Goal: Task Accomplishment & Management: Complete application form

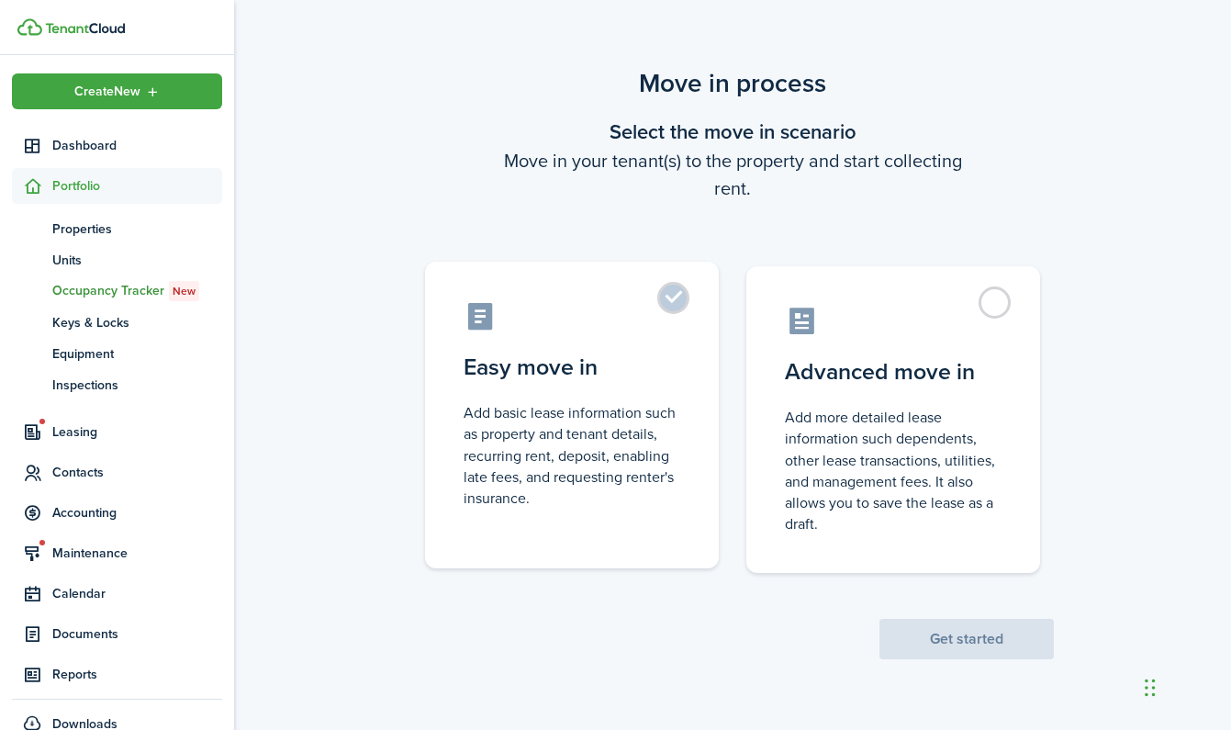
click at [669, 294] on label "Easy move in Add basic lease information such as property and tenant details, r…" at bounding box center [572, 415] width 294 height 307
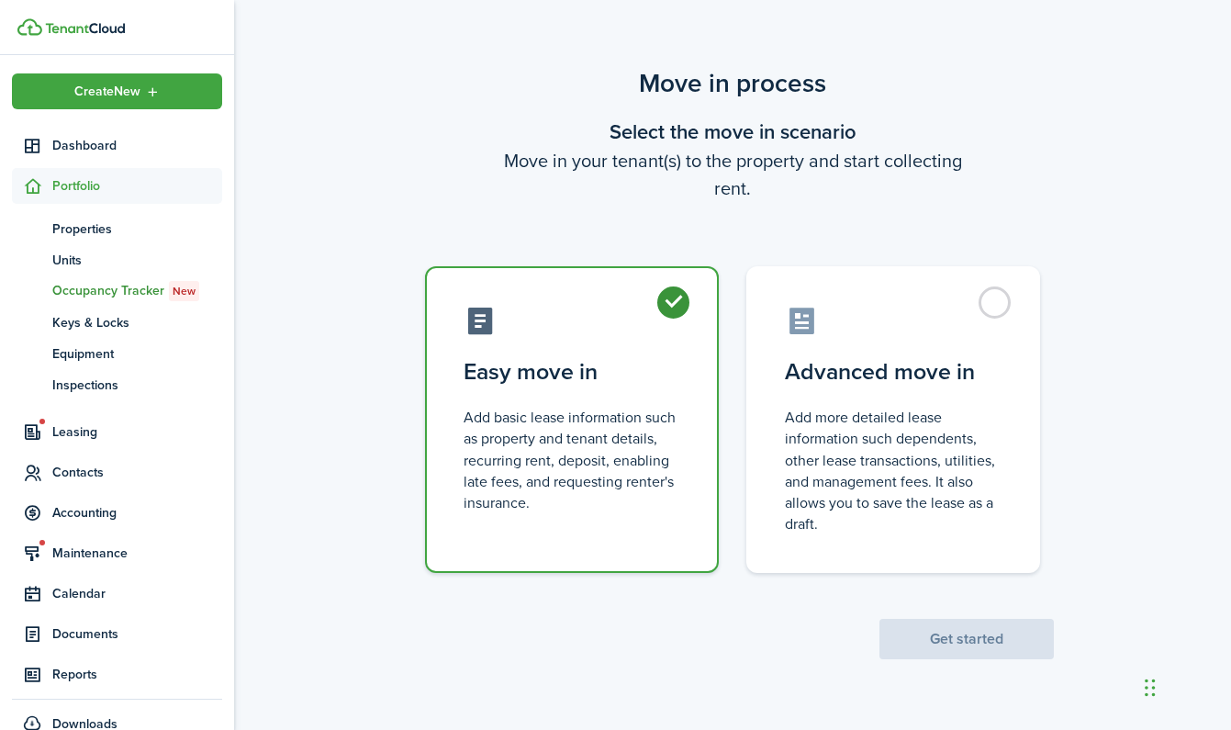
radio input "true"
click at [1002, 635] on button "Get started" at bounding box center [966, 639] width 174 height 40
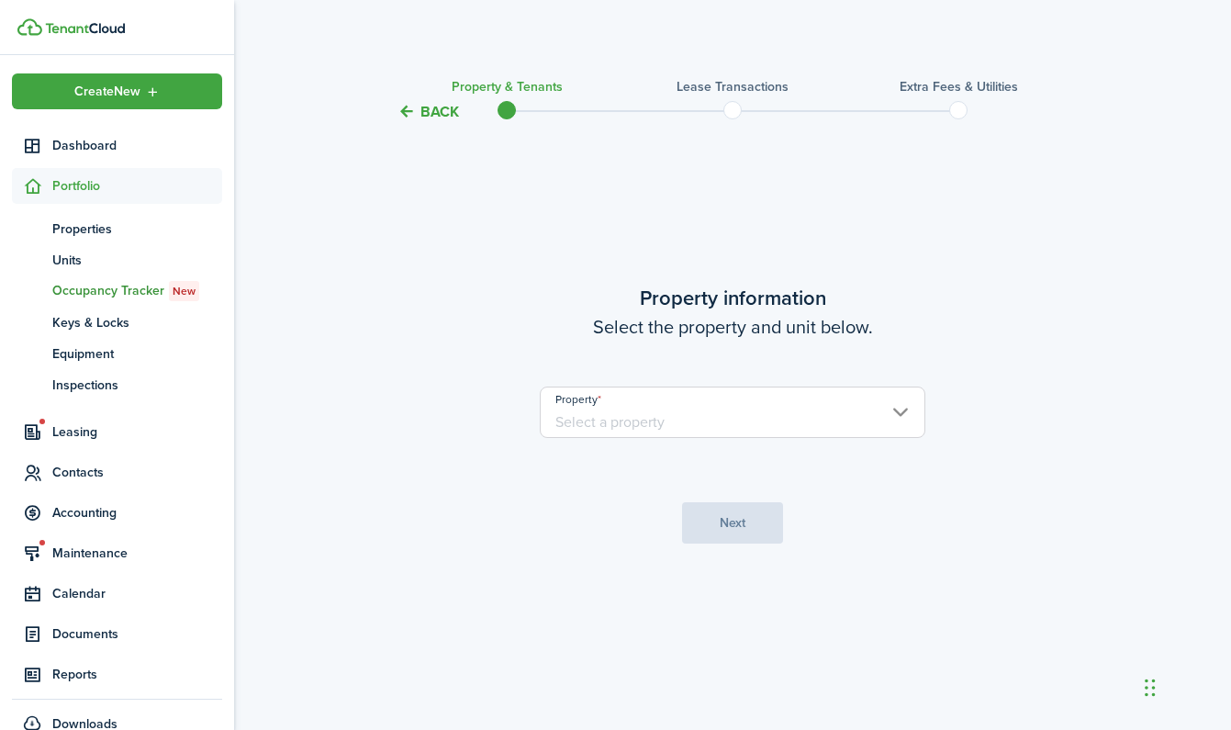
click at [609, 410] on input "Property" at bounding box center [733, 412] width 386 height 51
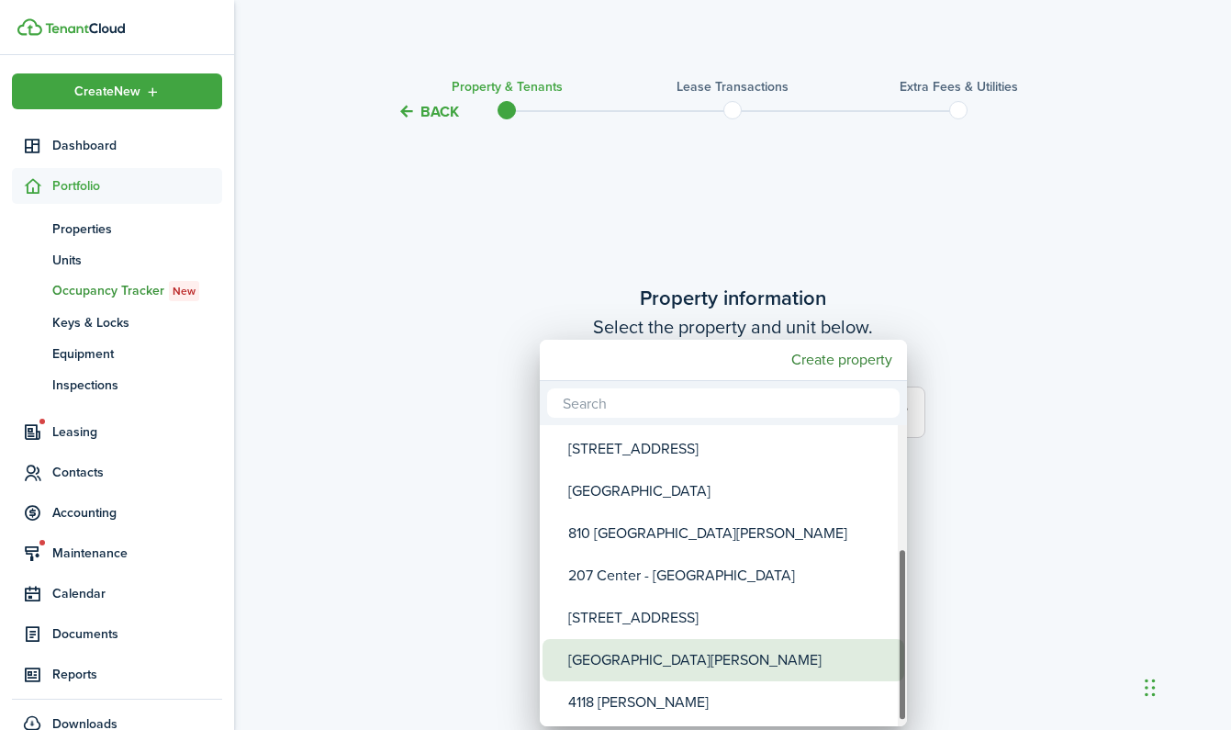
click at [647, 667] on div "[GEOGRAPHIC_DATA][PERSON_NAME]" at bounding box center [730, 660] width 325 height 42
type input "[GEOGRAPHIC_DATA][PERSON_NAME]"
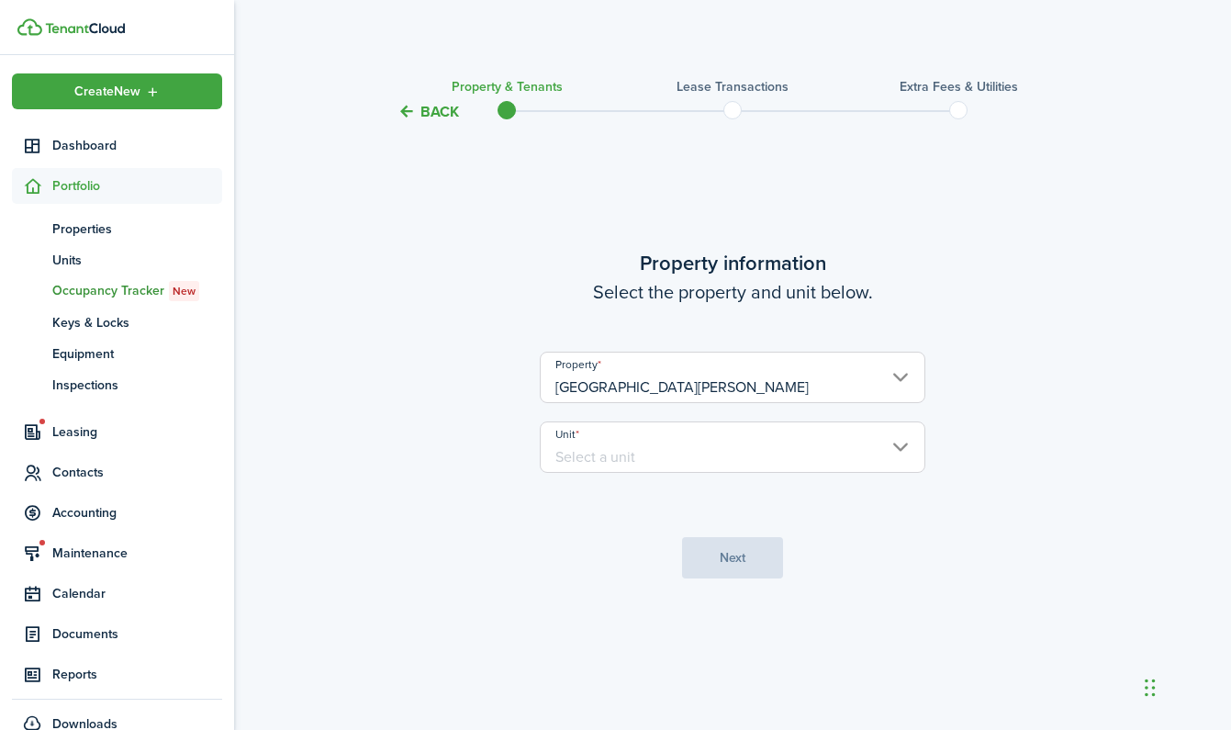
click at [701, 455] on input "Unit" at bounding box center [733, 446] width 386 height 51
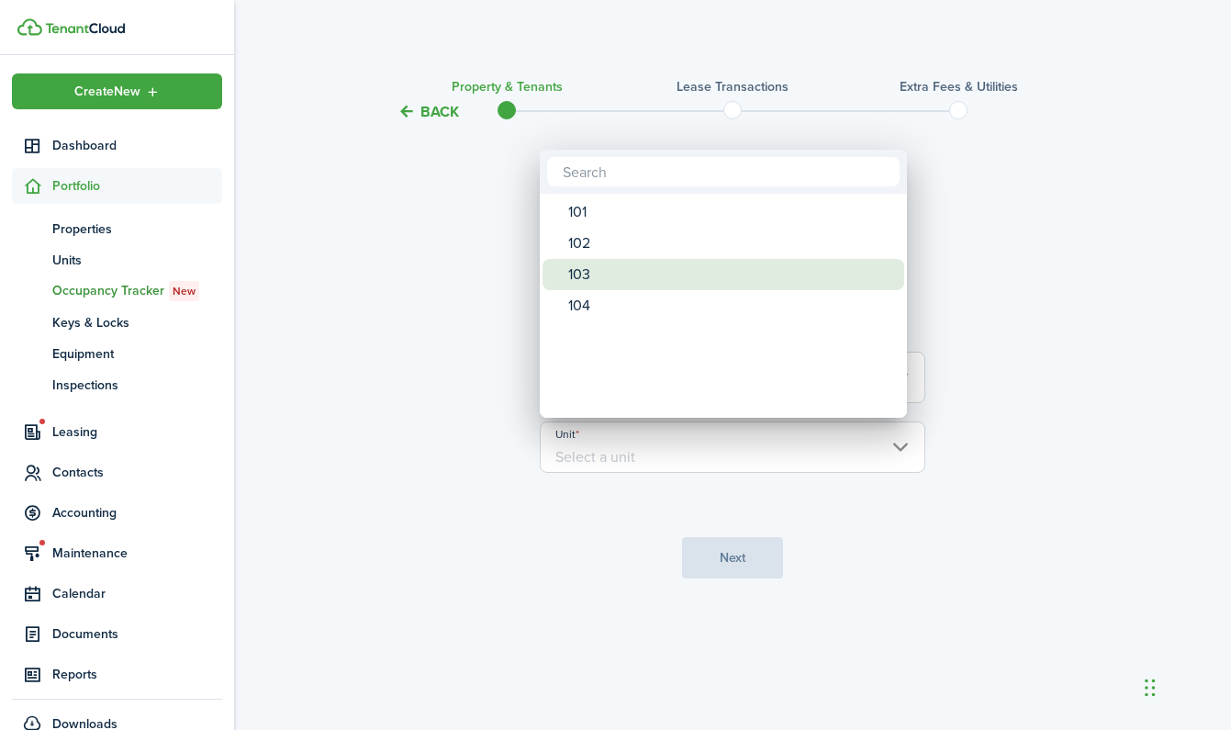
click at [680, 265] on div "103" at bounding box center [730, 274] width 325 height 31
type input "103"
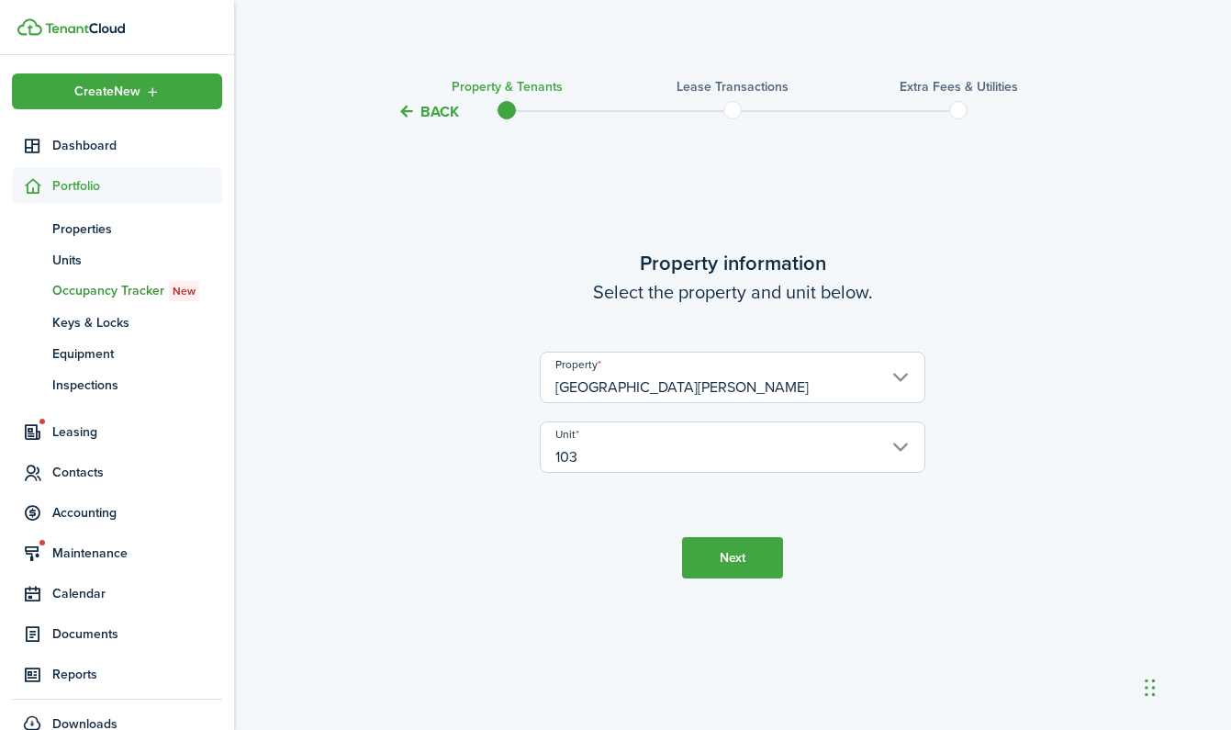
click at [755, 568] on button "Next" at bounding box center [732, 557] width 101 height 41
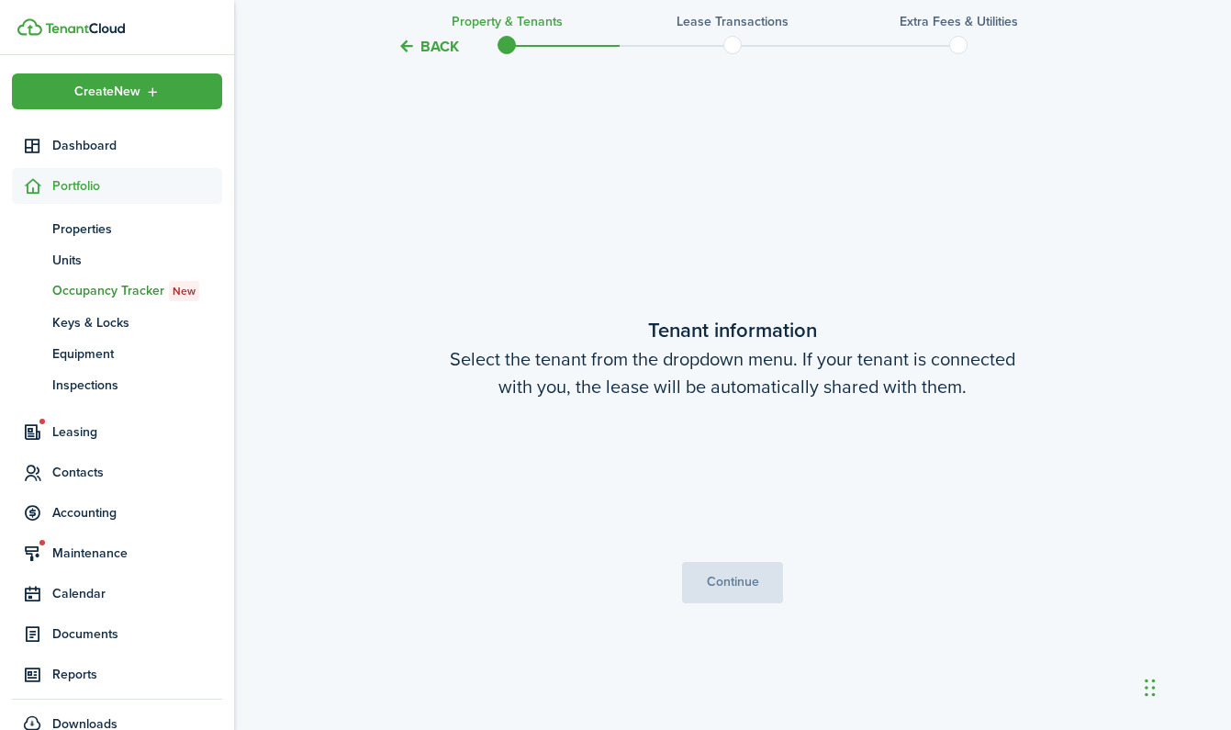
scroll to position [607, 0]
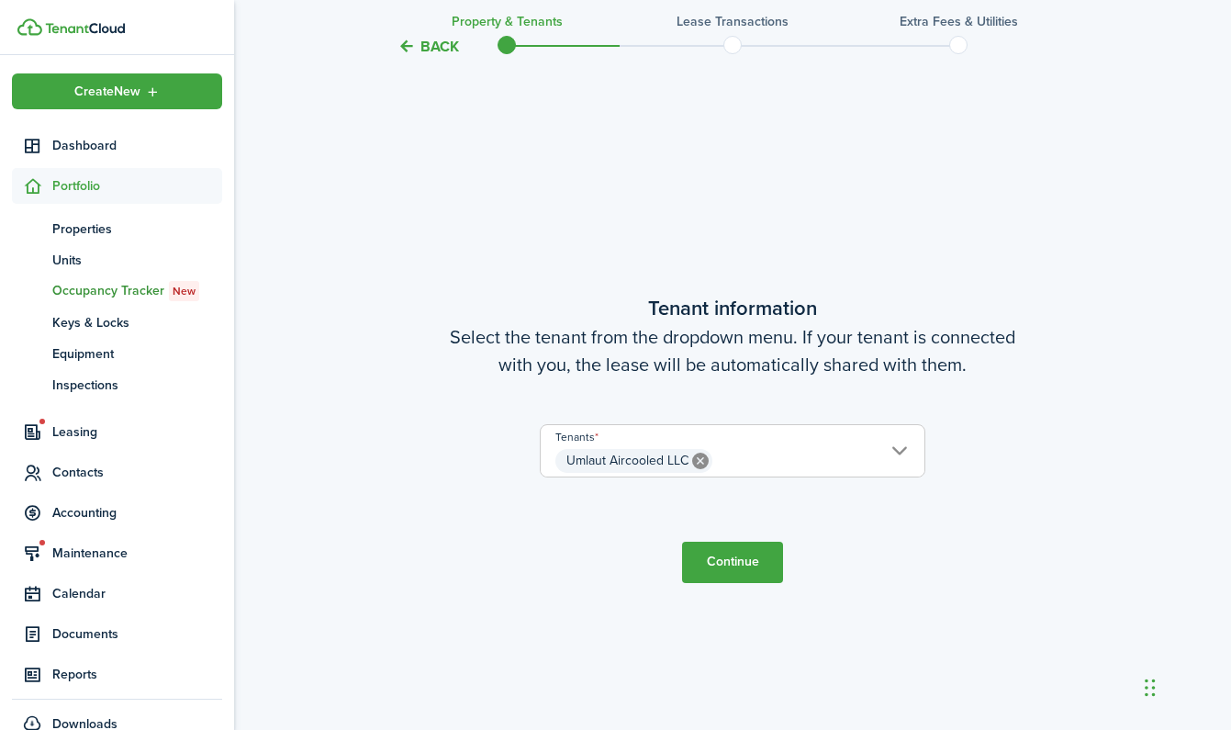
click at [741, 558] on button "Continue" at bounding box center [732, 562] width 101 height 41
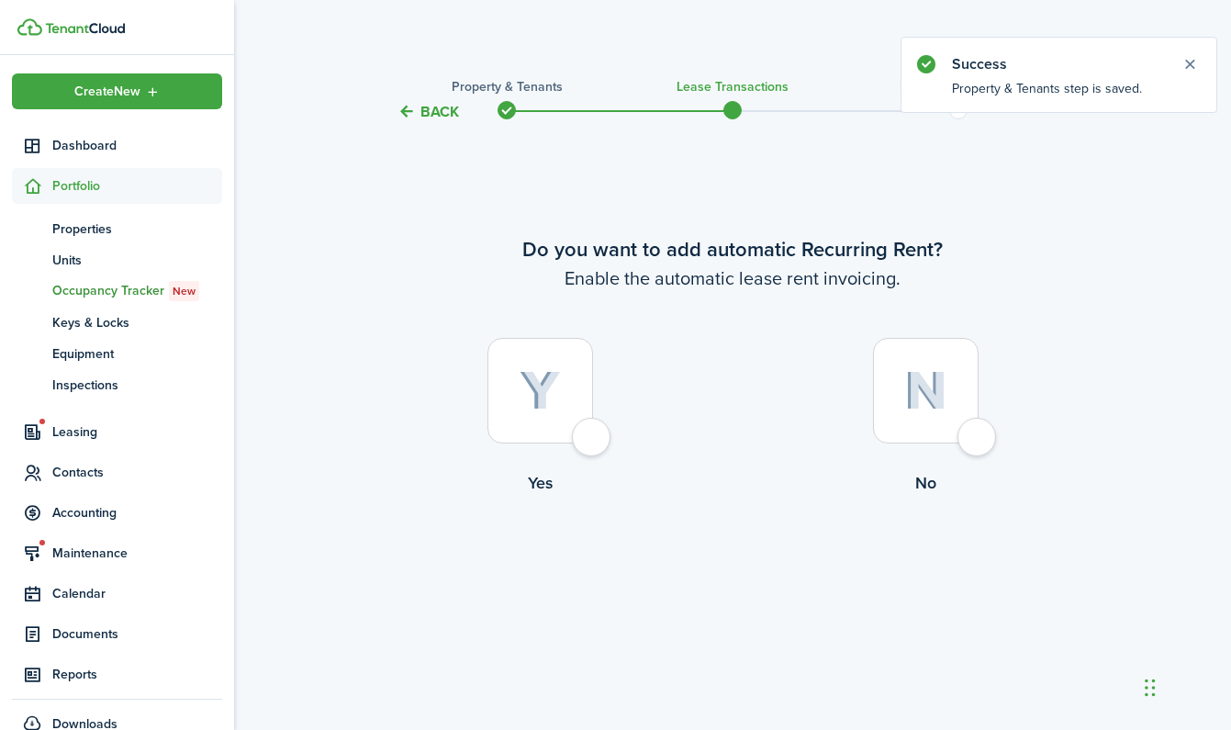
click at [554, 401] on img at bounding box center [540, 391] width 41 height 40
radio input "true"
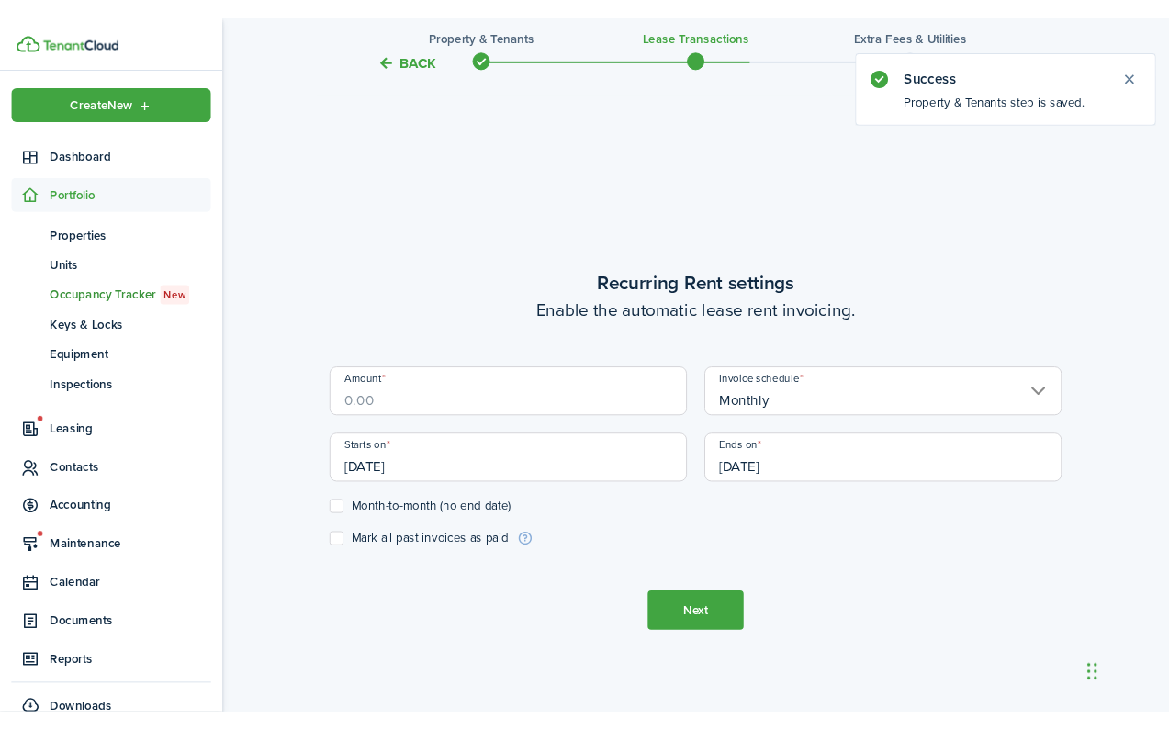
scroll to position [607, 0]
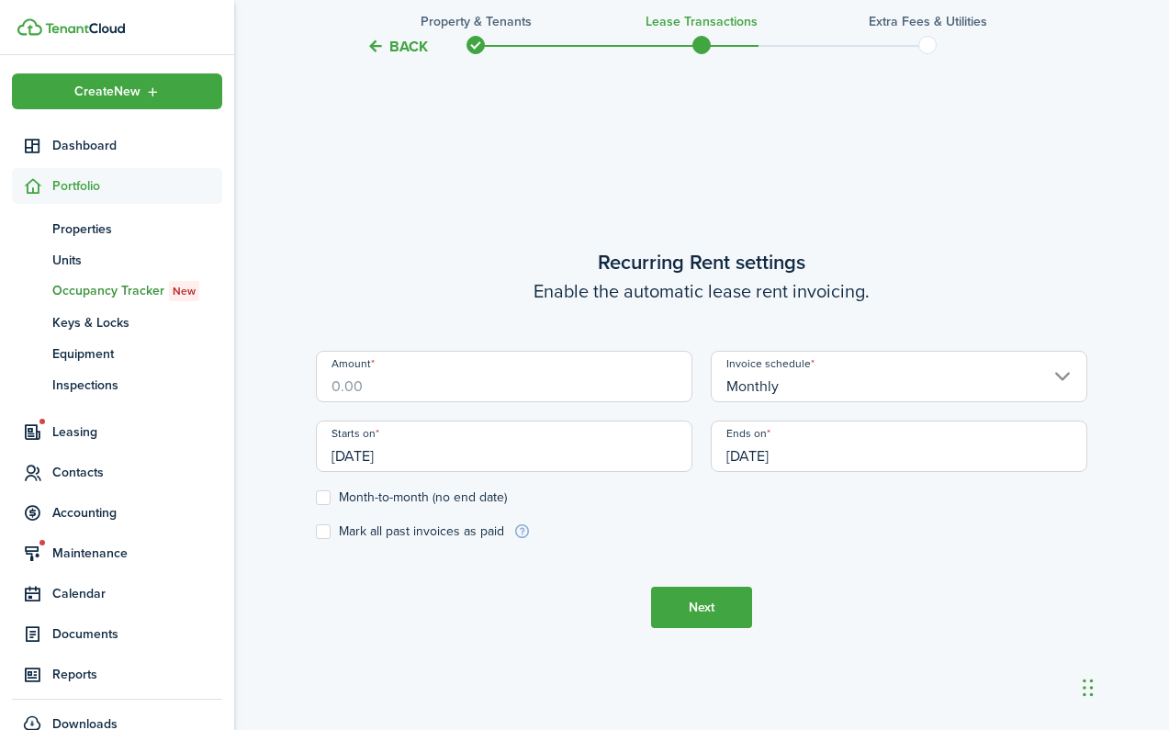
click at [471, 447] on input "[DATE]" at bounding box center [504, 445] width 376 height 51
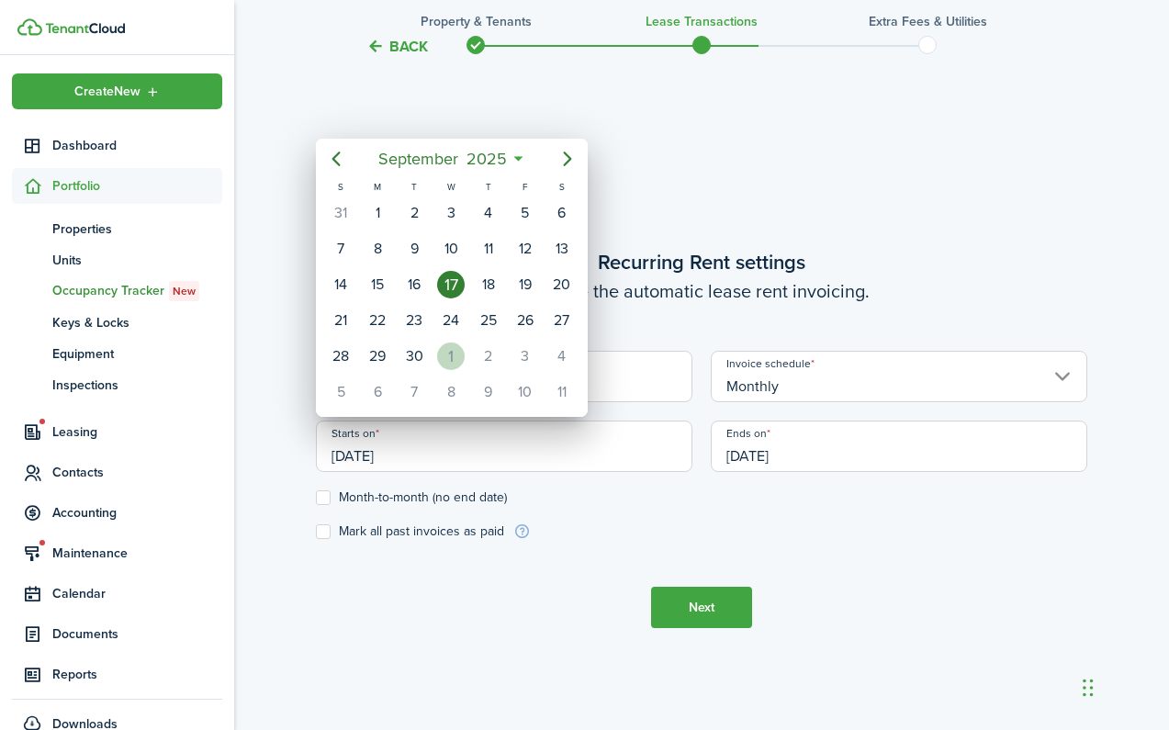
click at [449, 348] on div "1" at bounding box center [451, 356] width 28 height 28
type input "[DATE]"
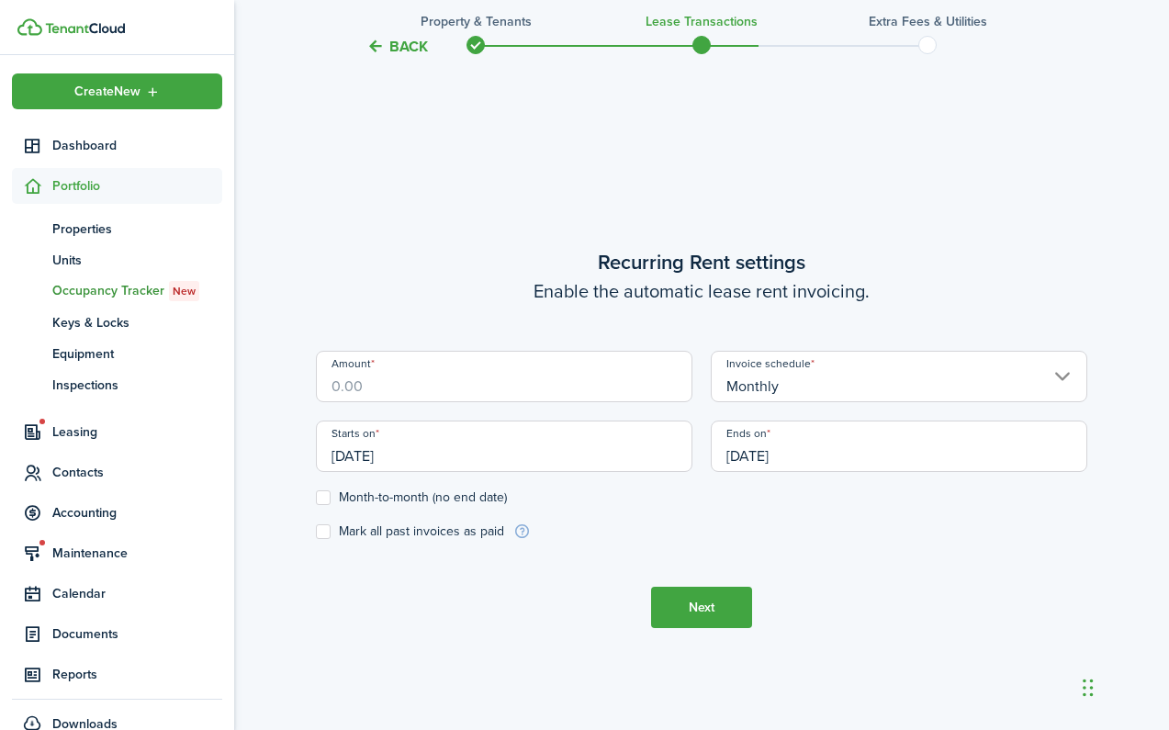
scroll to position [0, 0]
click at [758, 442] on input "[DATE]" at bounding box center [899, 445] width 376 height 51
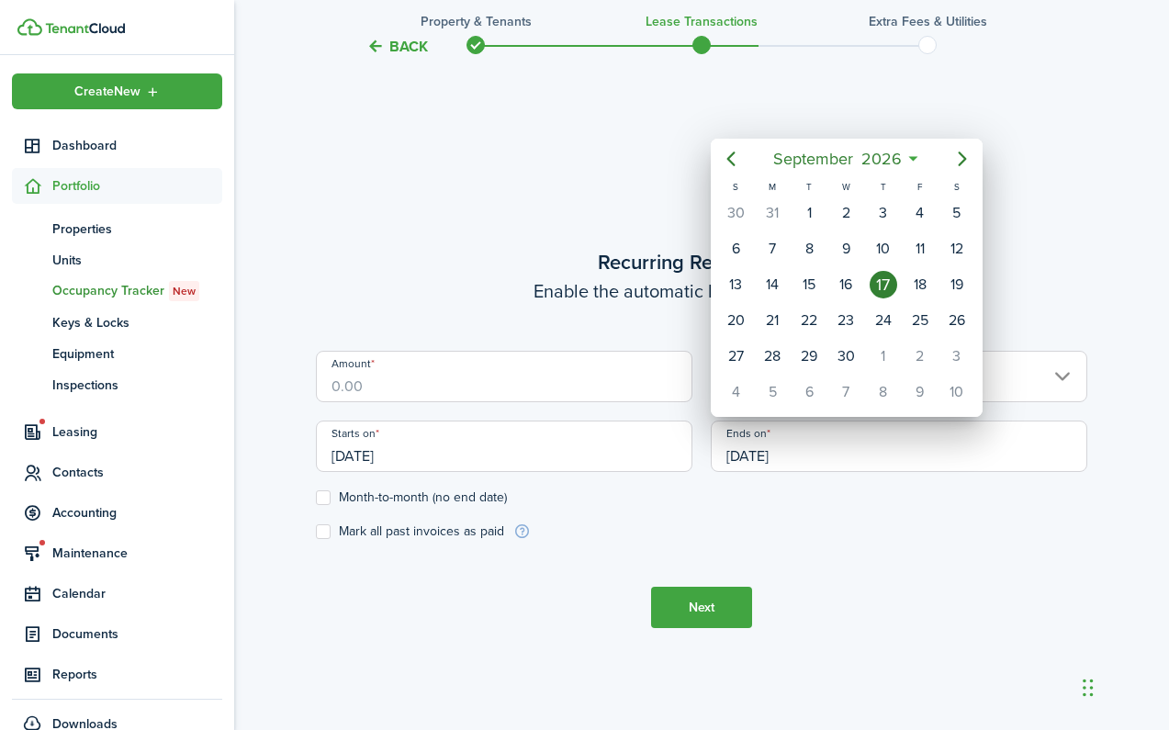
click at [424, 383] on div at bounding box center [584, 365] width 1462 height 1024
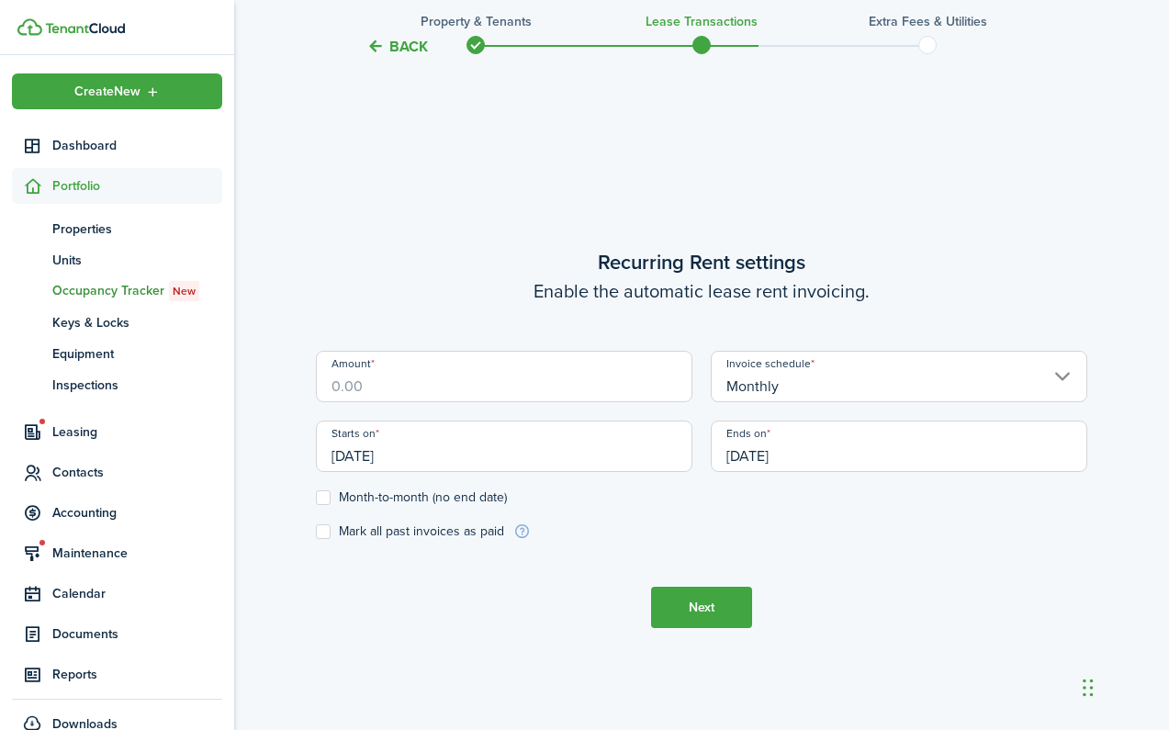
click at [424, 383] on input "Amount" at bounding box center [504, 376] width 376 height 51
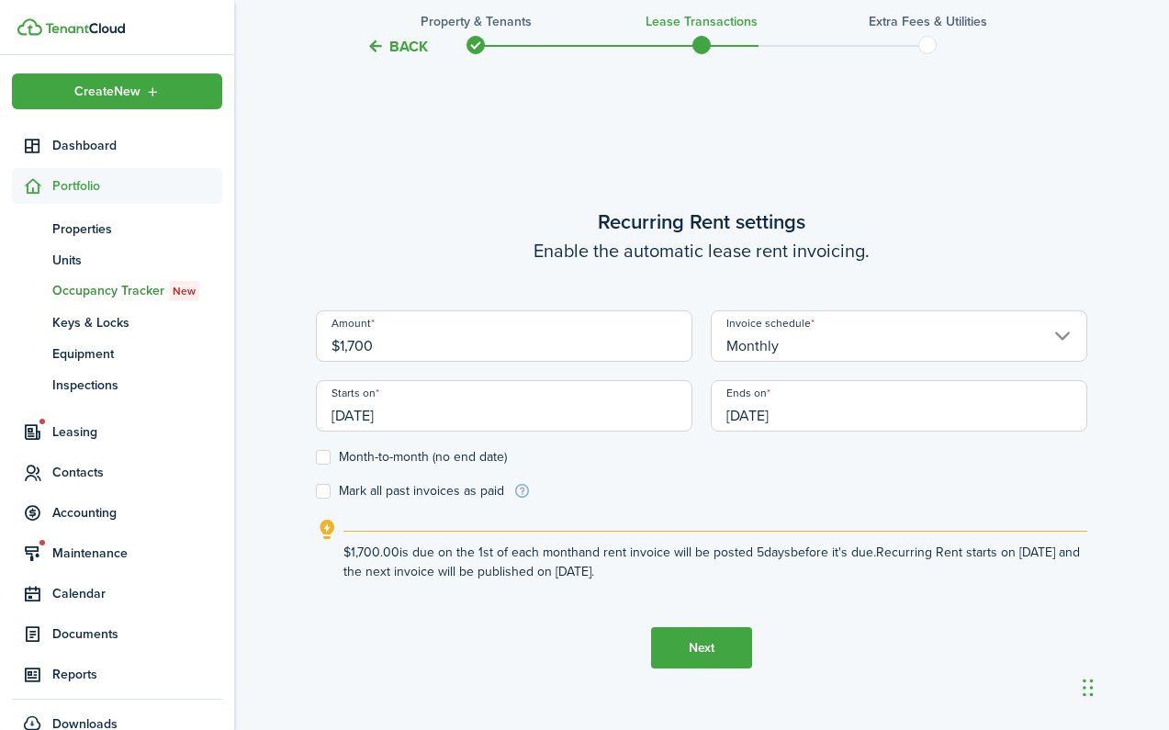
type input "$1,700.00"
click at [767, 424] on input "[DATE]" at bounding box center [899, 405] width 376 height 51
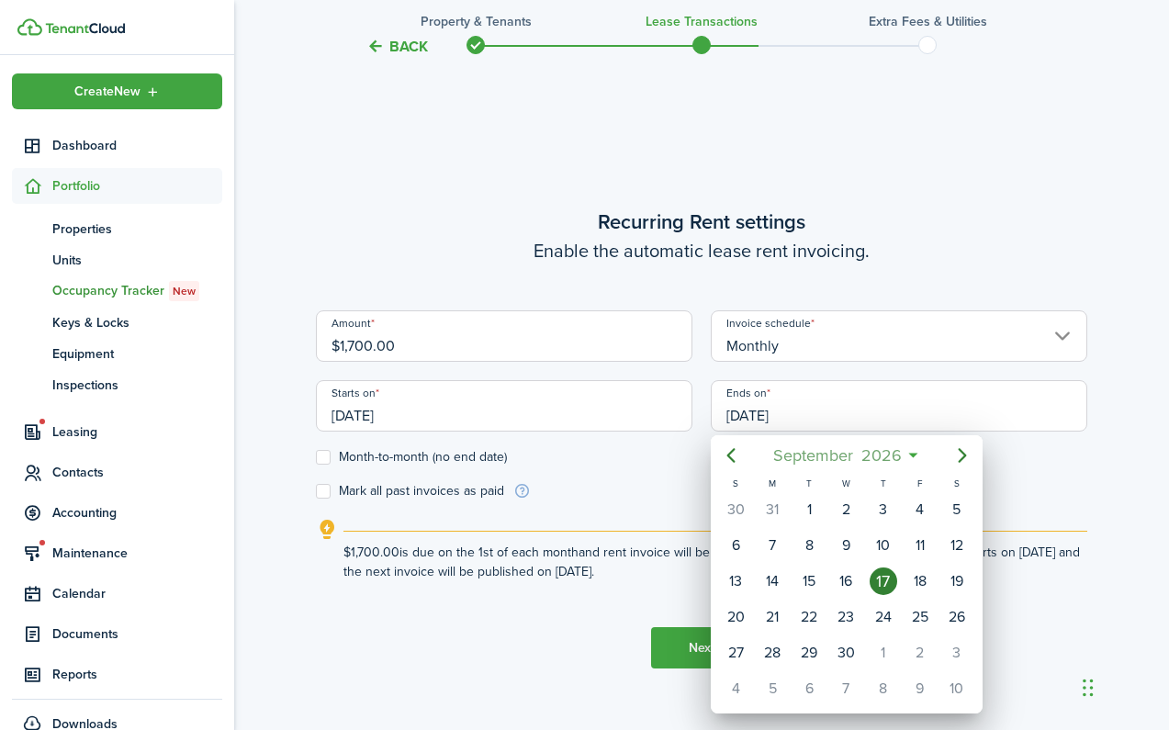
click at [912, 460] on mbsc-button "[DATE]" at bounding box center [836, 455] width 151 height 33
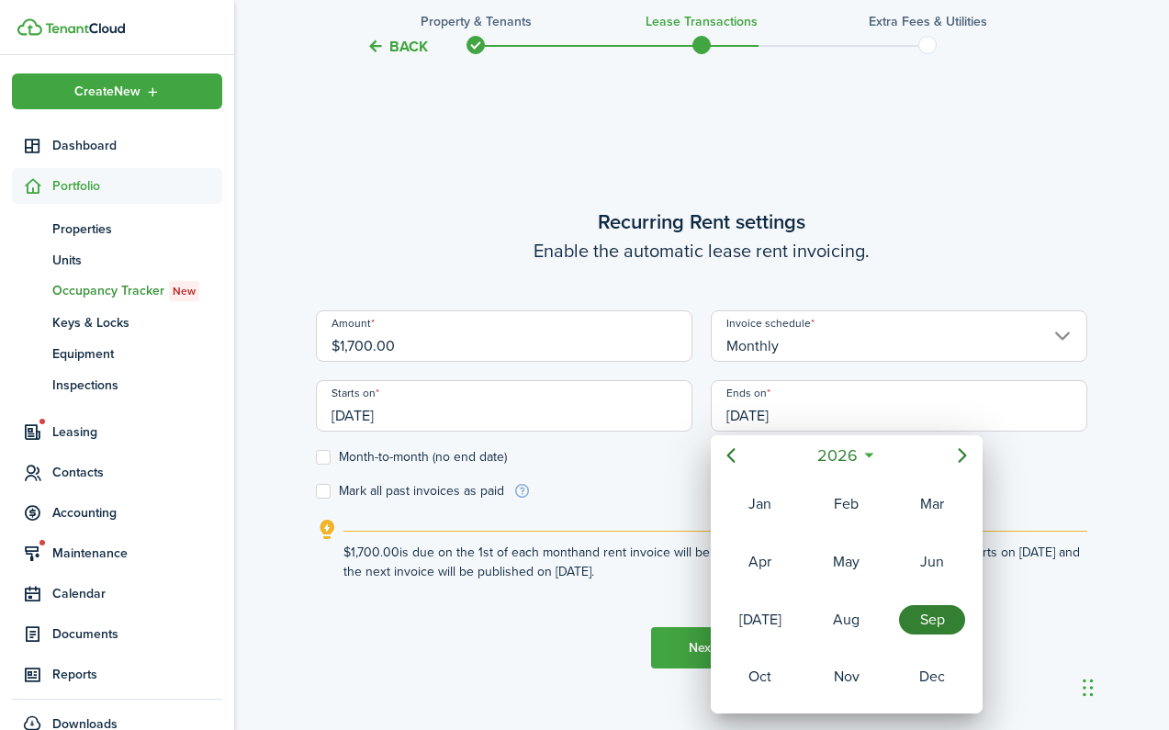
click at [867, 454] on mbsc-button "2026" at bounding box center [836, 455] width 63 height 33
click at [844, 682] on div "2028" at bounding box center [846, 676] width 66 height 29
click at [846, 619] on div "Aug" at bounding box center [846, 619] width 66 height 29
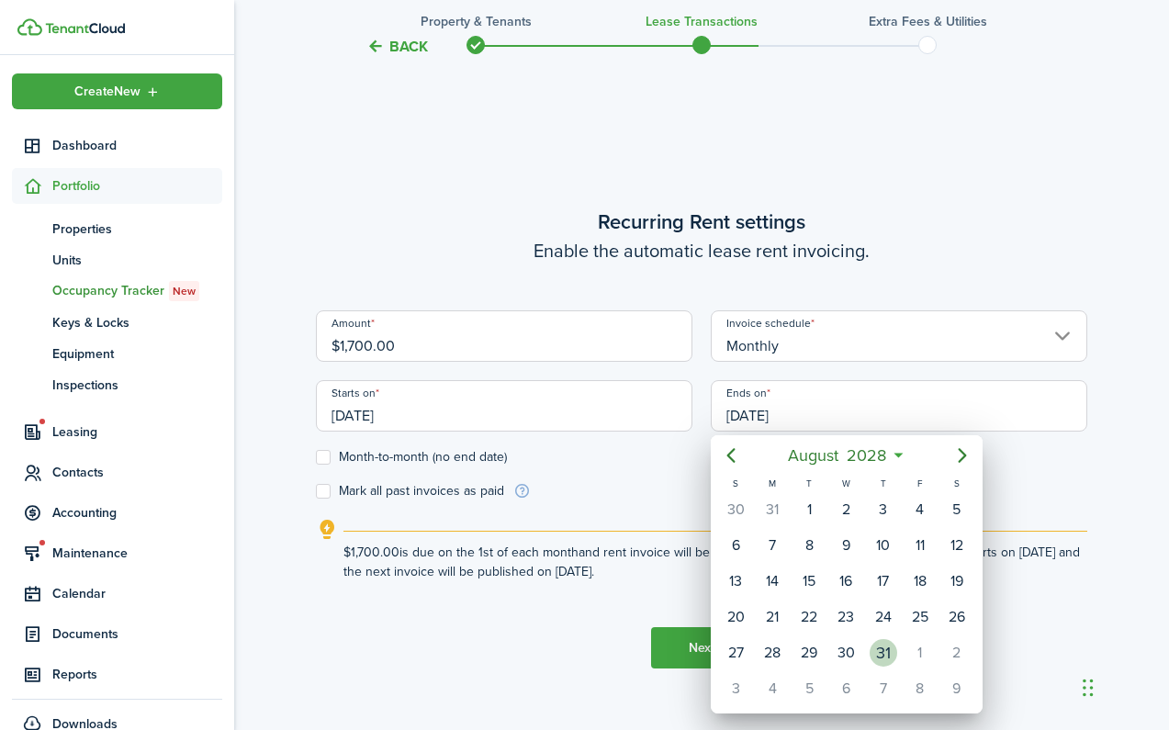
click at [887, 649] on div "31" at bounding box center [883, 653] width 28 height 28
type input "[DATE]"
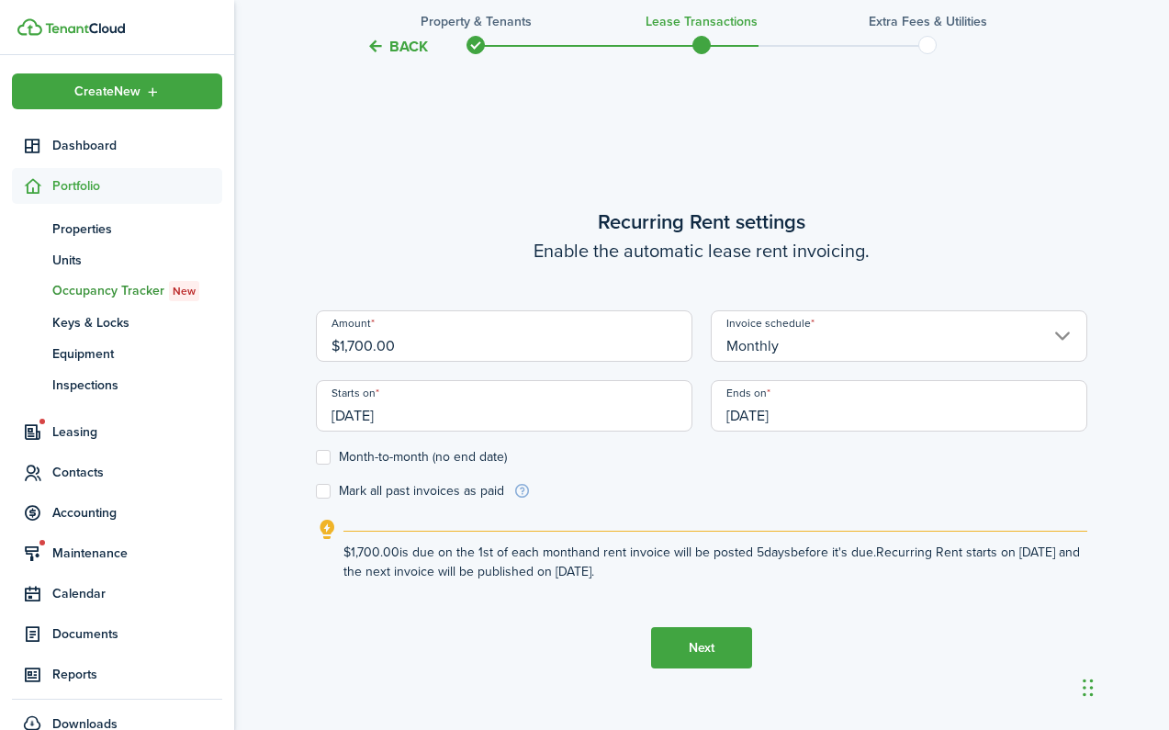
click at [700, 646] on button "Next" at bounding box center [701, 647] width 101 height 41
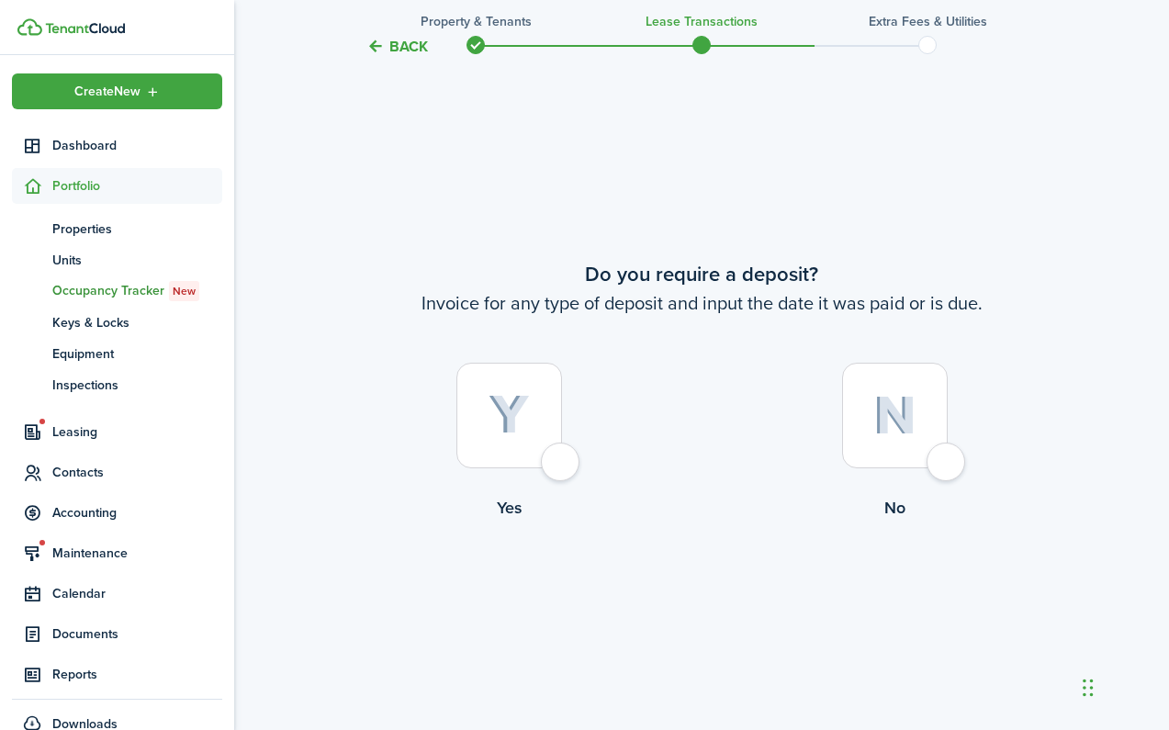
click at [545, 451] on div at bounding box center [509, 416] width 106 height 106
radio input "true"
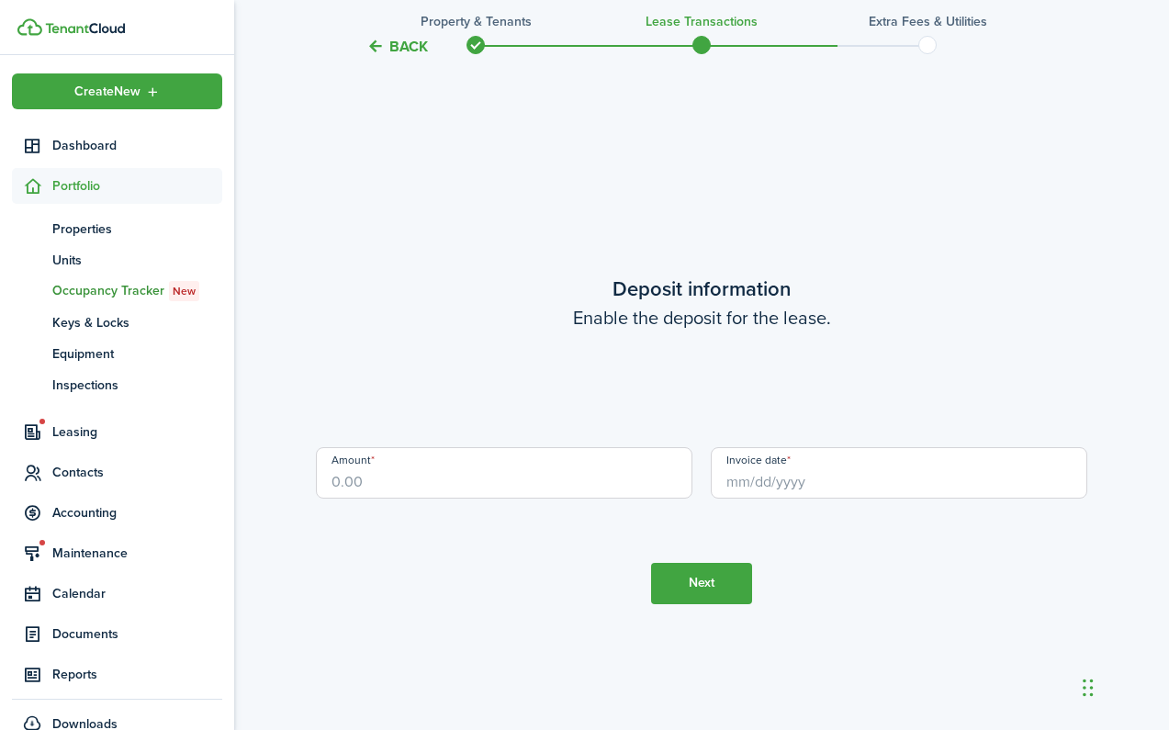
scroll to position [2067, 0]
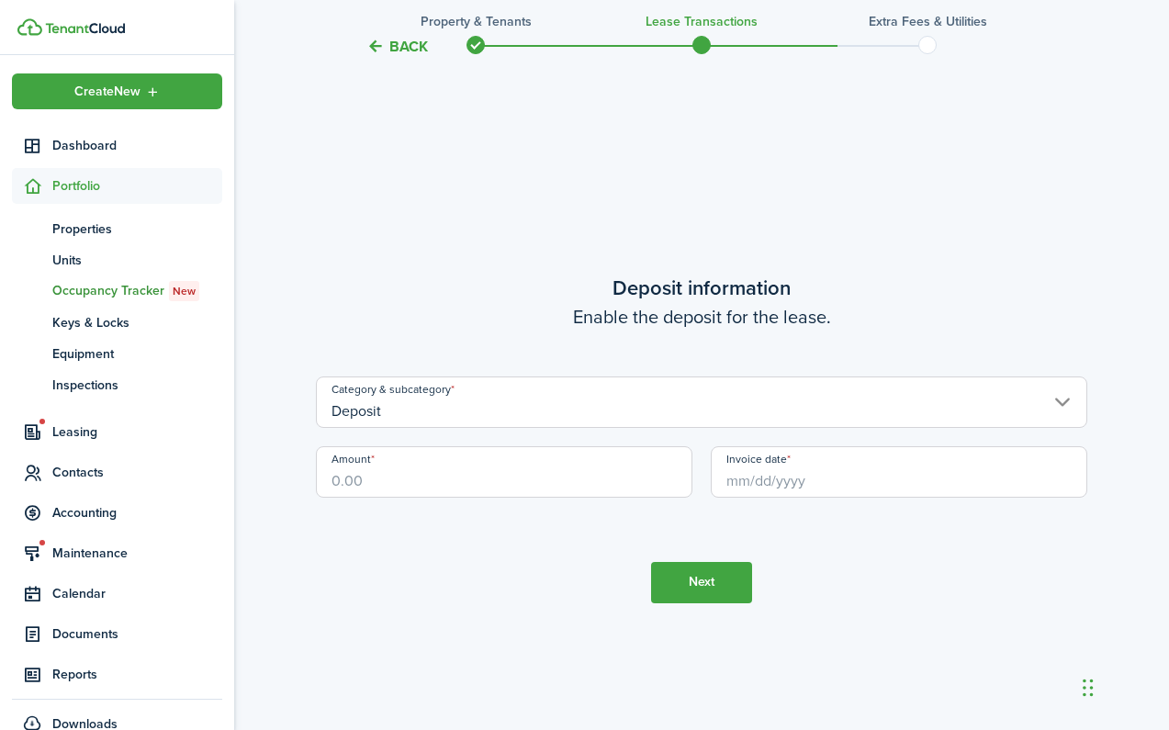
click at [561, 465] on input "Amount" at bounding box center [504, 471] width 376 height 51
click at [852, 480] on input "Invoice date" at bounding box center [899, 471] width 376 height 51
type input "$1,800.00"
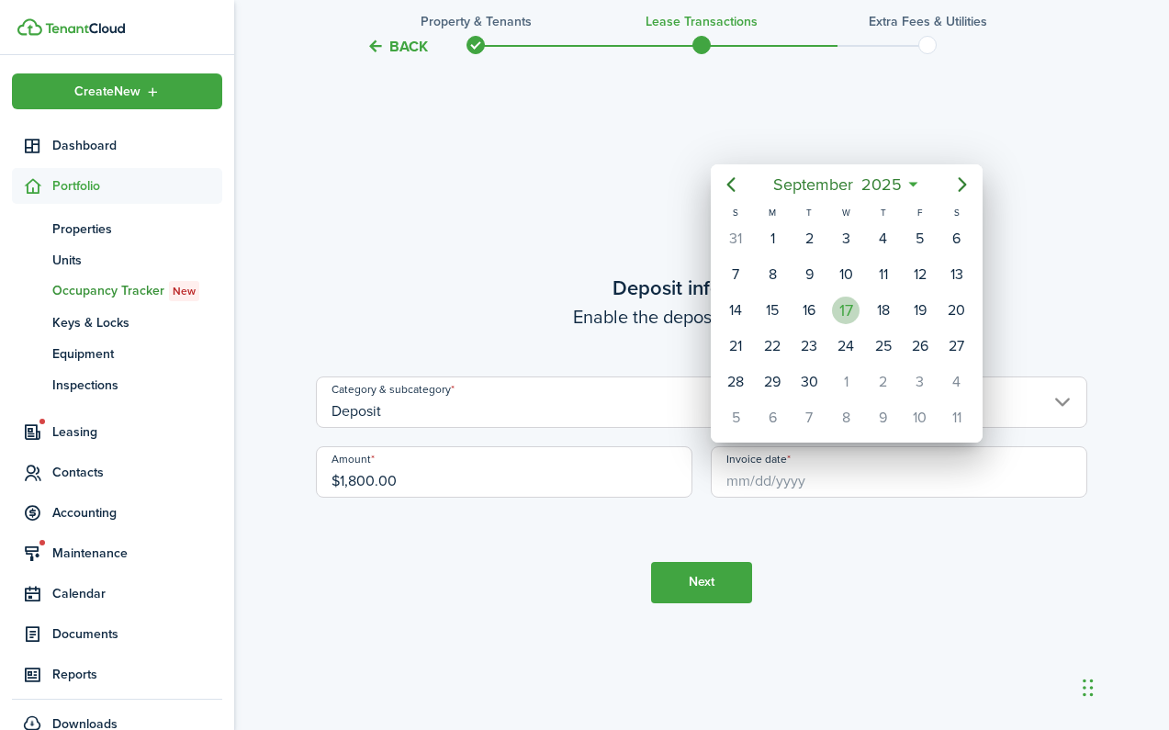
click at [840, 308] on div "17" at bounding box center [846, 311] width 28 height 28
type input "[DATE]"
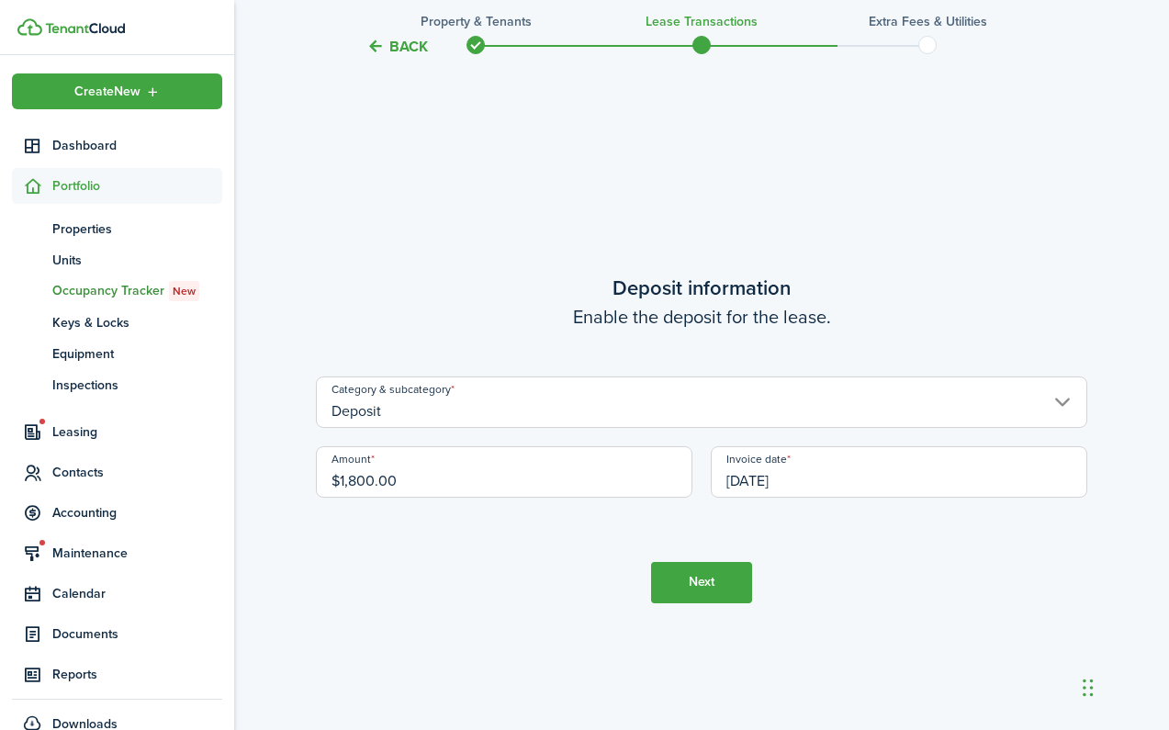
click at [738, 577] on button "Next" at bounding box center [701, 582] width 101 height 41
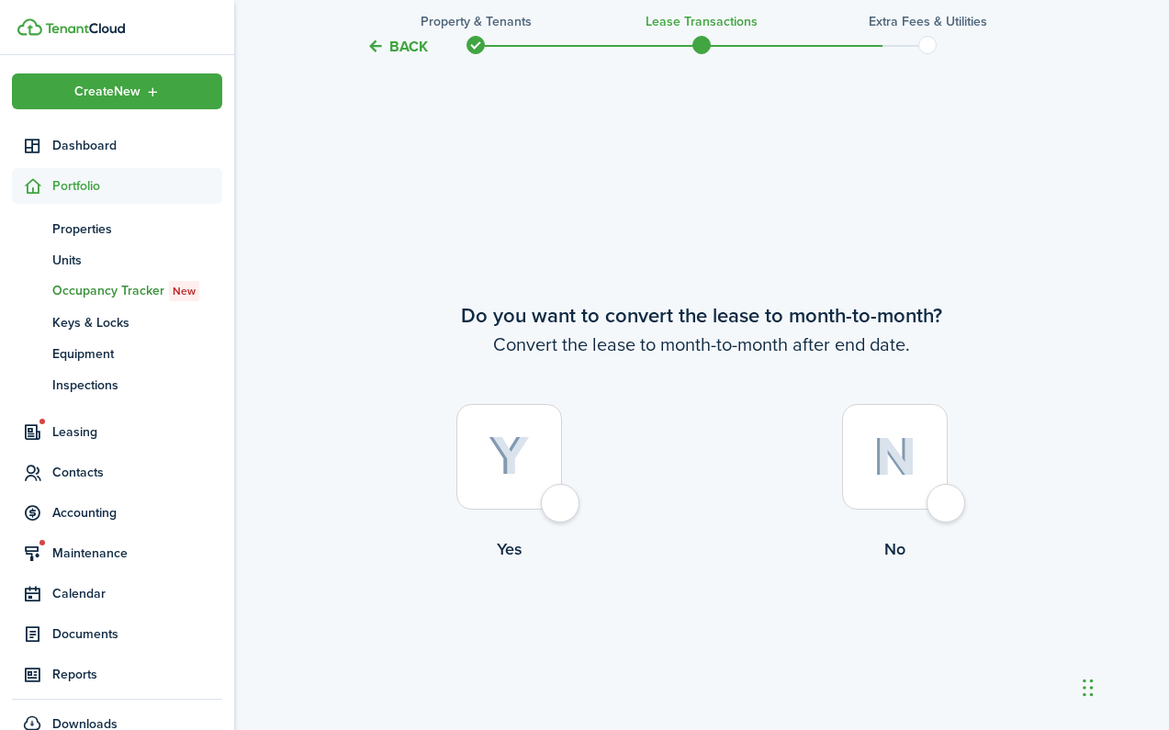
scroll to position [2796, 0]
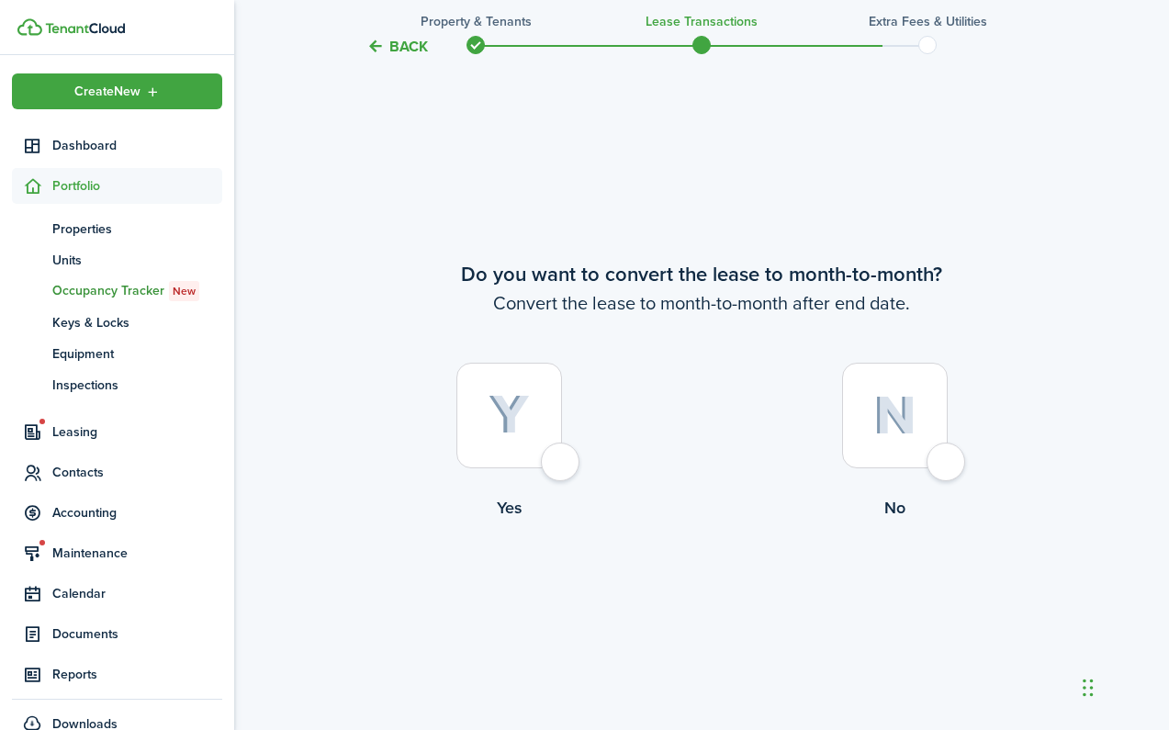
click at [927, 419] on div at bounding box center [895, 416] width 106 height 106
radio input "true"
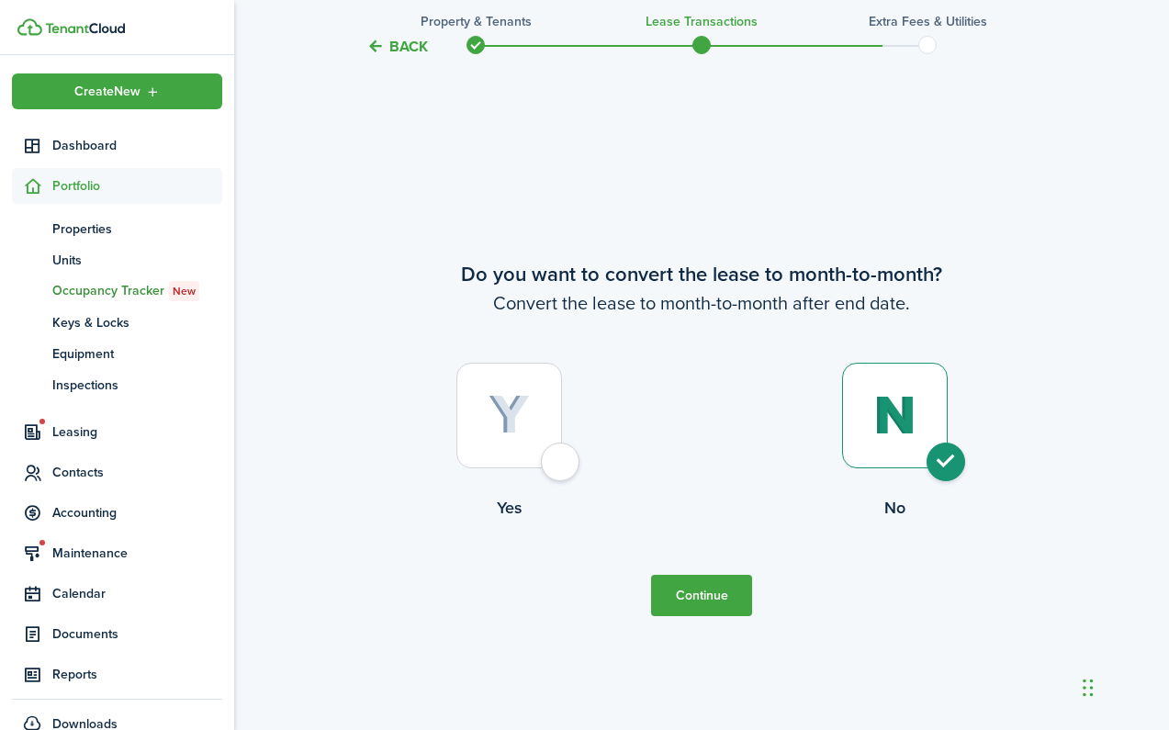
click at [683, 594] on button "Continue" at bounding box center [701, 595] width 101 height 41
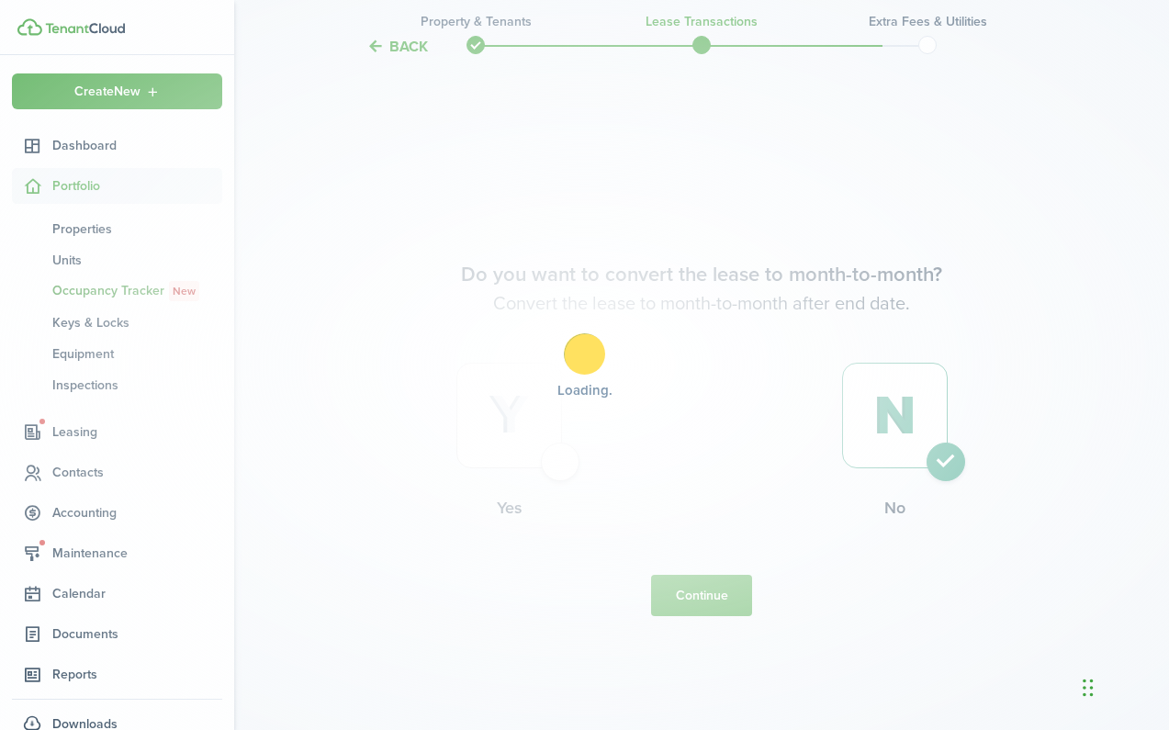
scroll to position [0, 0]
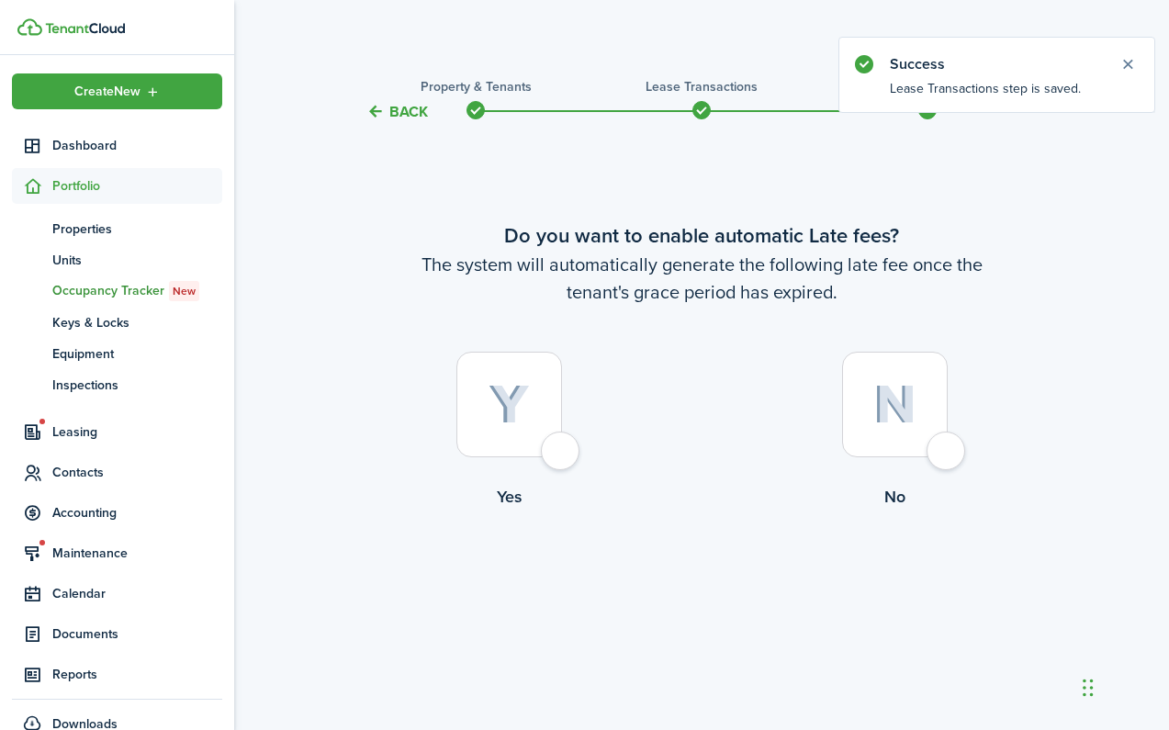
click at [547, 447] on div at bounding box center [509, 405] width 106 height 106
radio input "true"
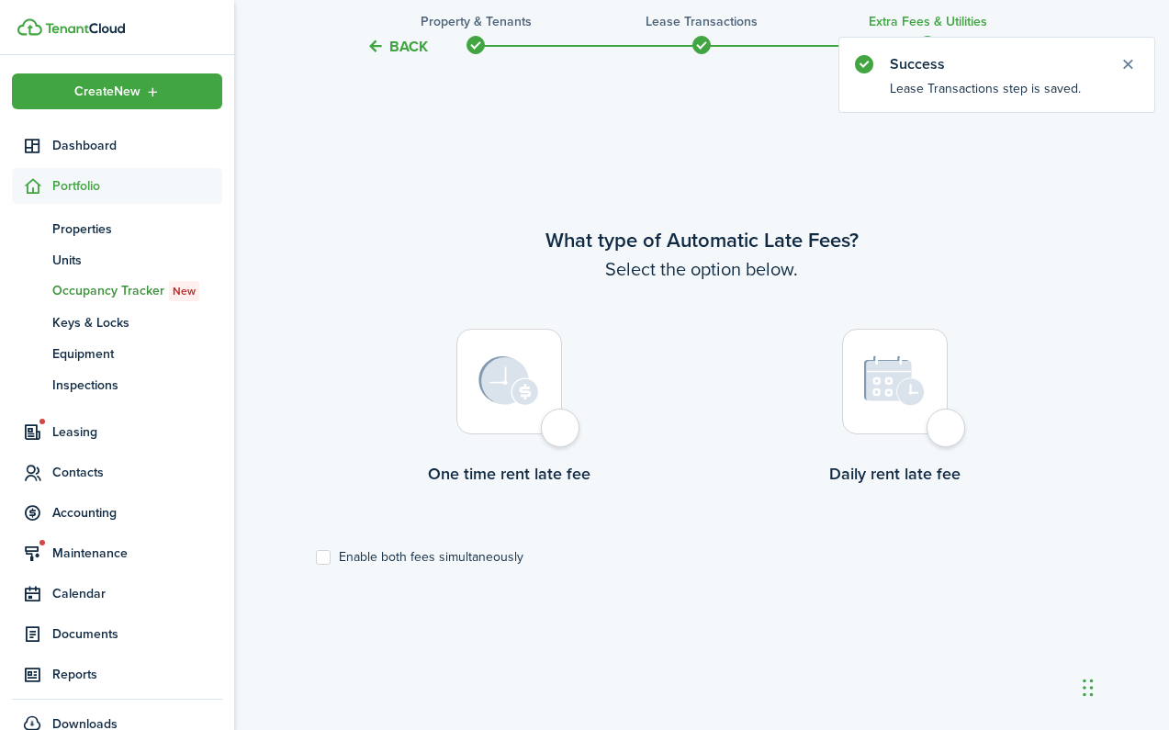
scroll to position [607, 0]
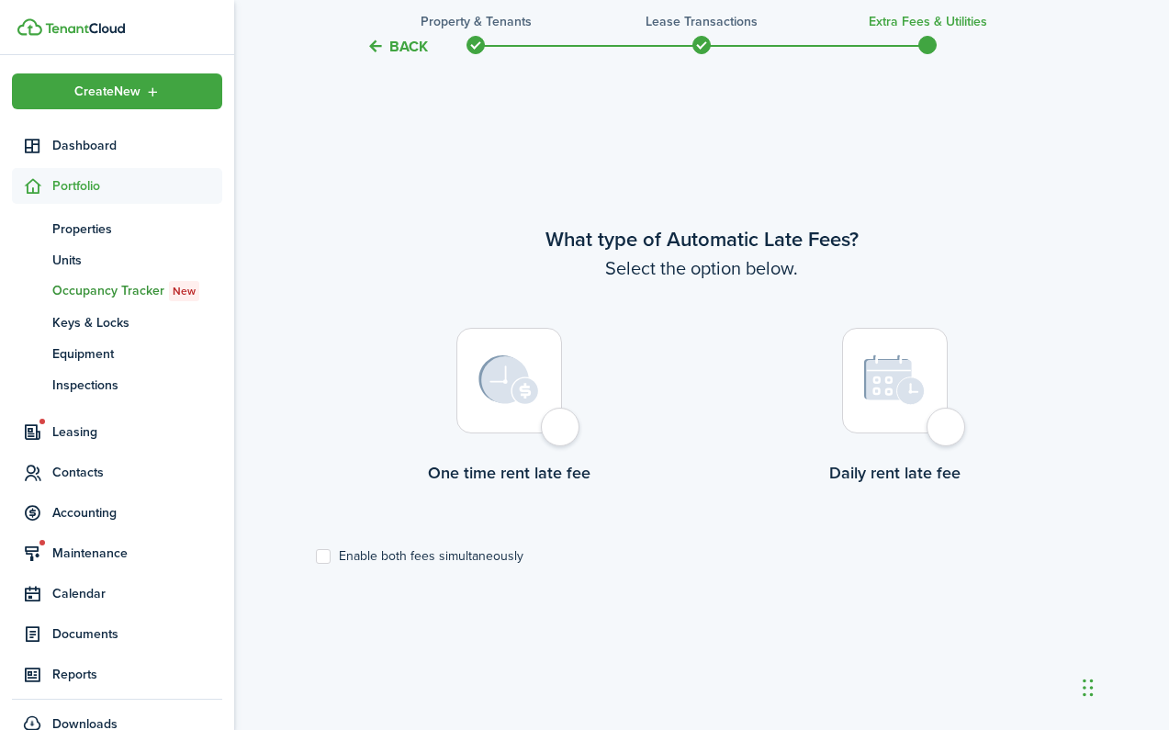
click at [554, 423] on div at bounding box center [509, 381] width 106 height 106
radio input "true"
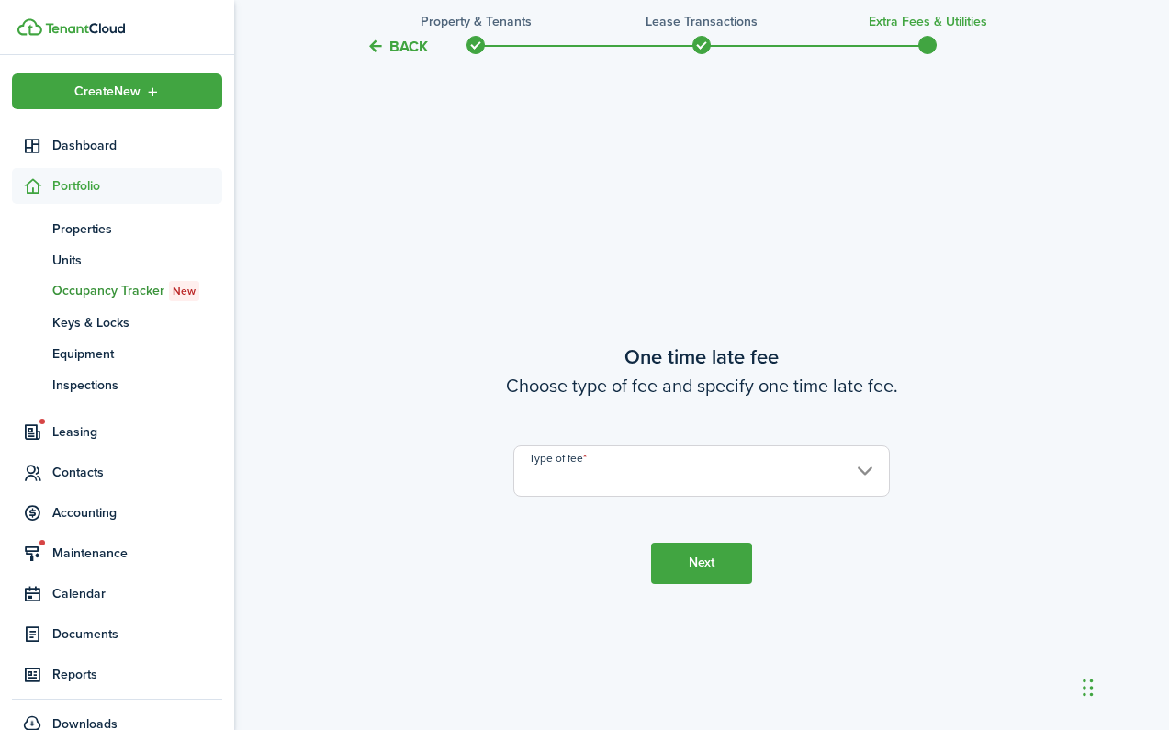
scroll to position [1337, 0]
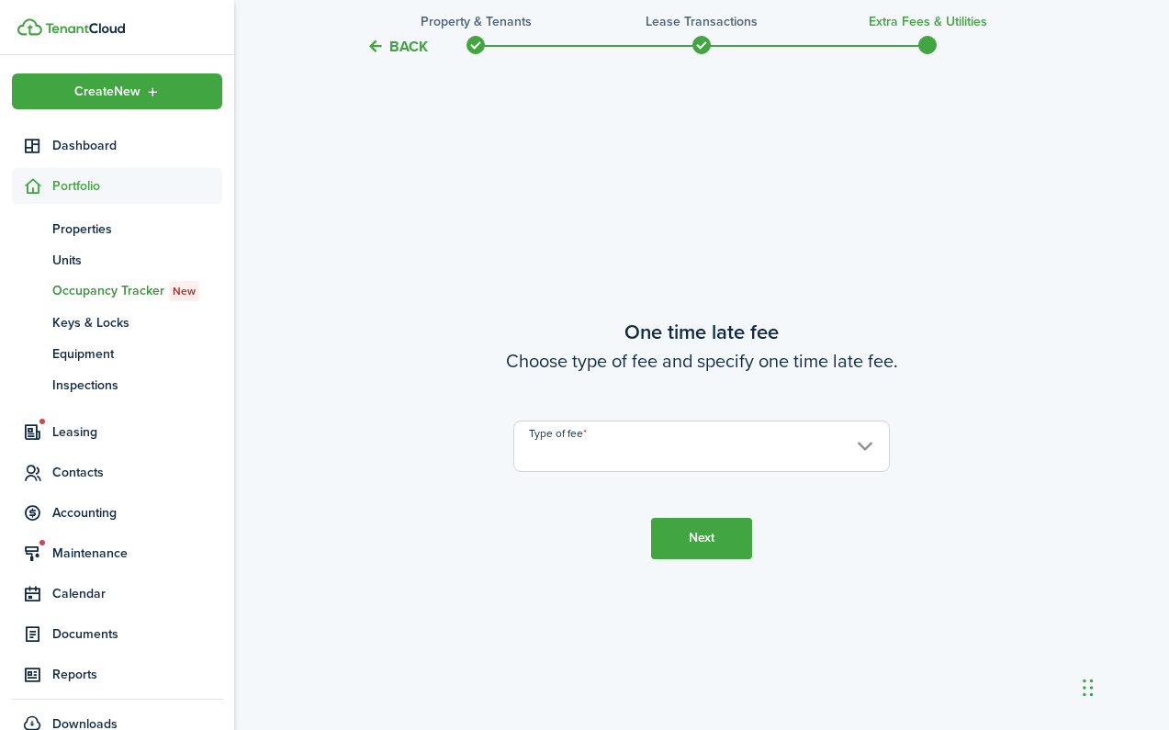
click at [623, 449] on input "Type of fee" at bounding box center [701, 445] width 376 height 51
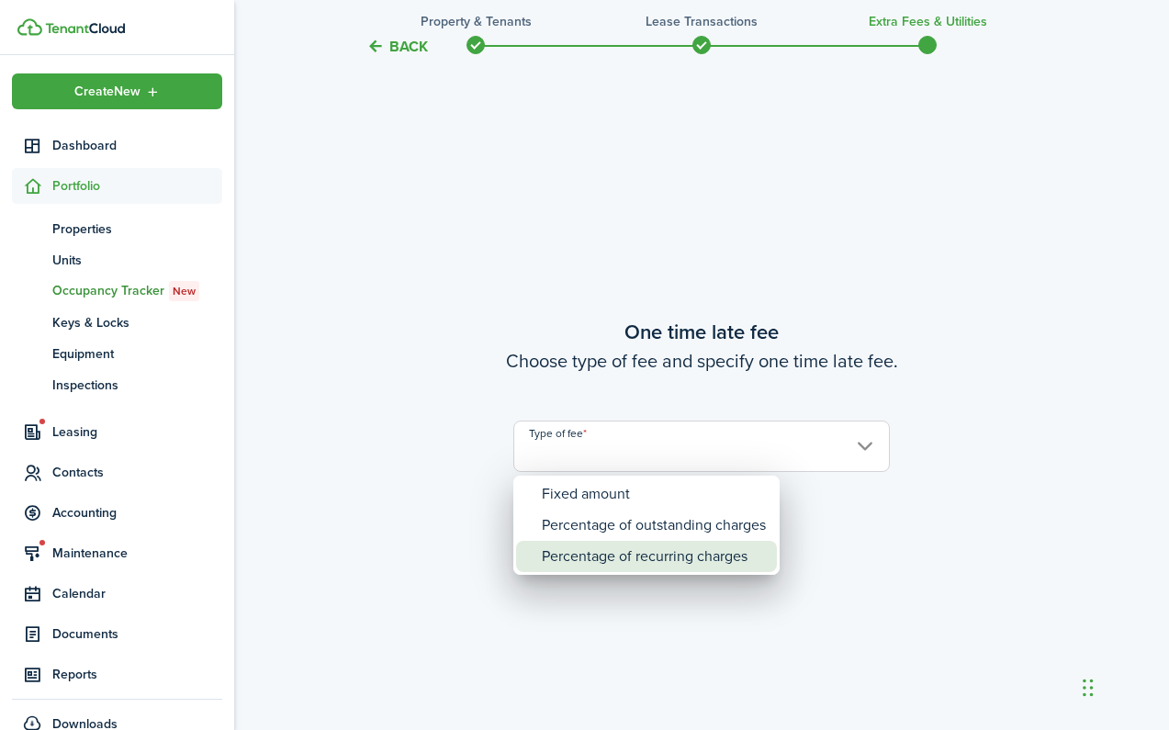
click at [667, 561] on div "Percentage of recurring charges" at bounding box center [654, 556] width 224 height 31
type input "Percentage of recurring charges"
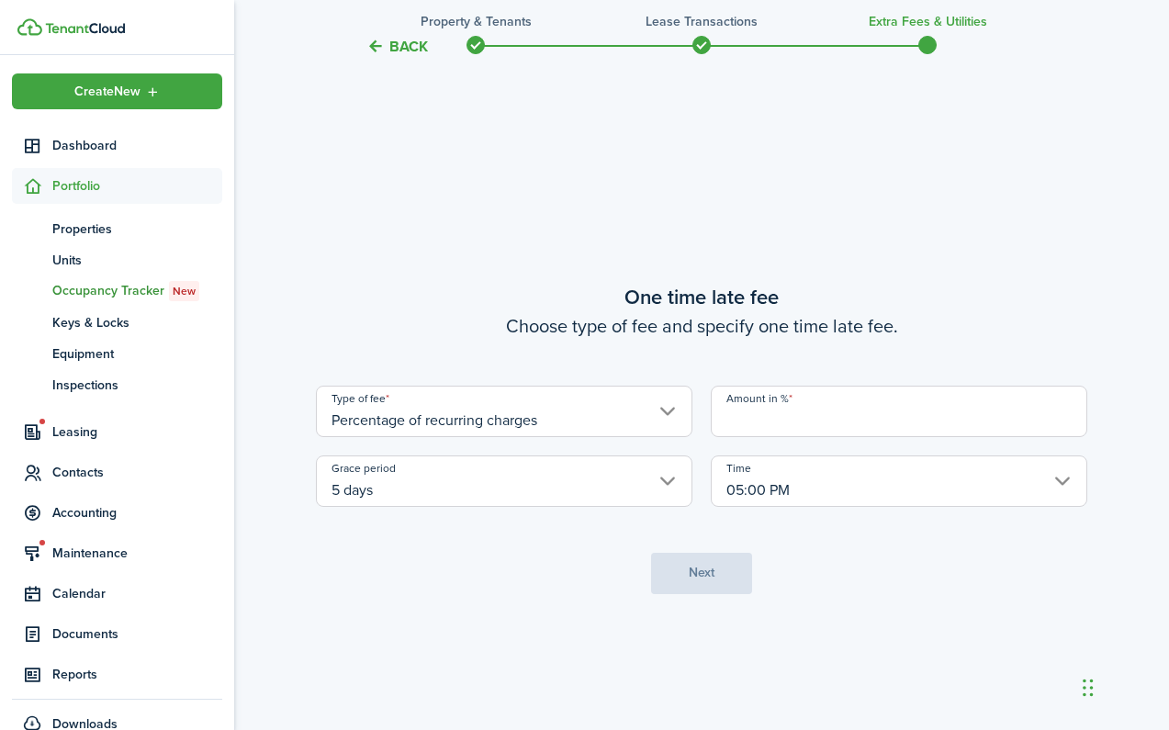
click at [804, 411] on input "Amount in %" at bounding box center [899, 411] width 376 height 51
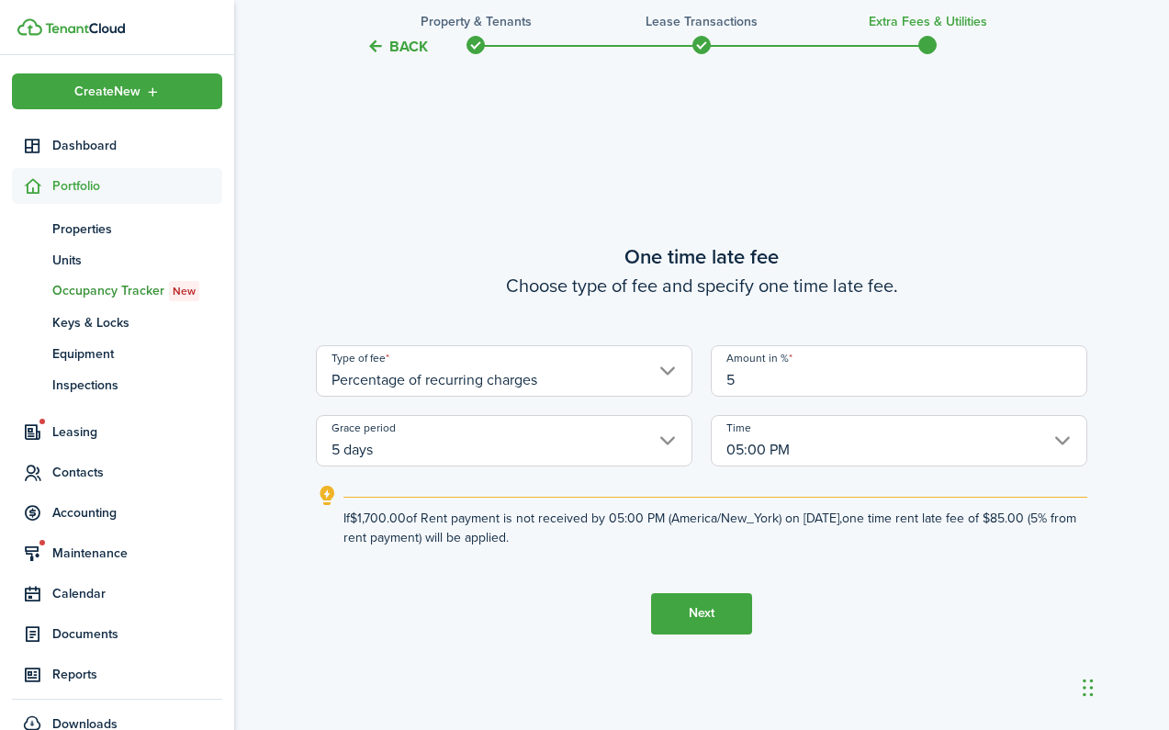
click at [631, 441] on input "5 days" at bounding box center [504, 440] width 376 height 51
type input "5"
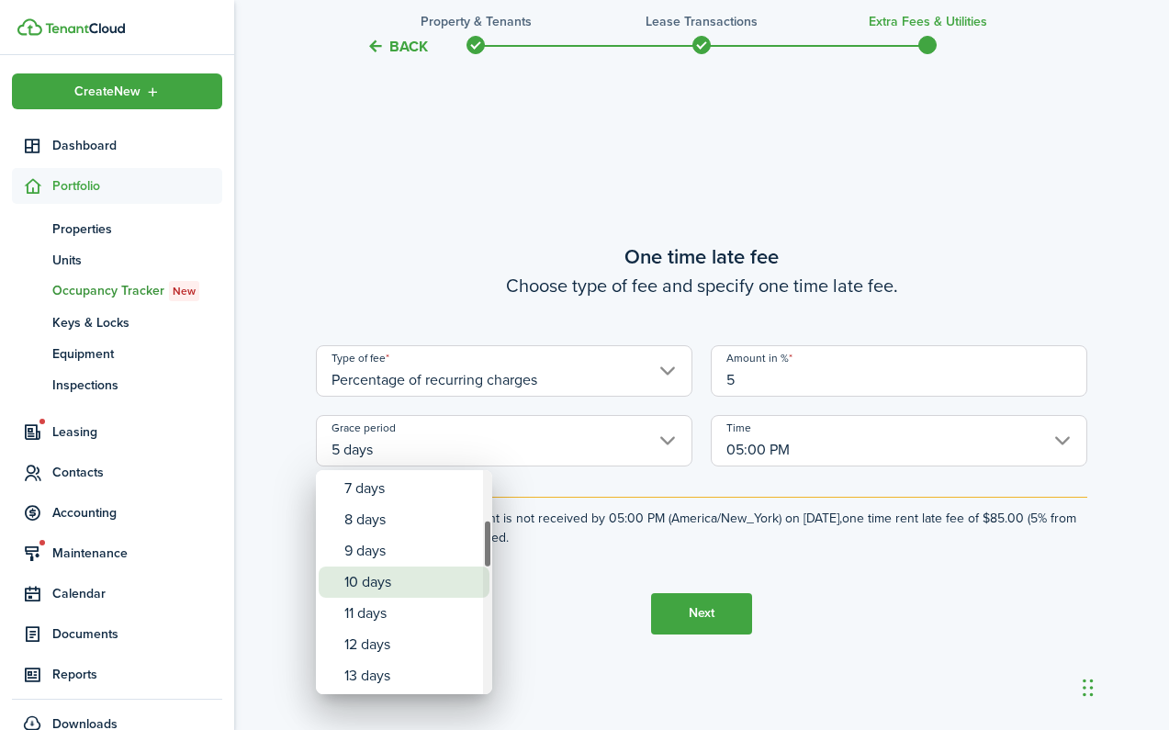
click at [388, 589] on div "10 days" at bounding box center [411, 581] width 134 height 31
type input "10 days"
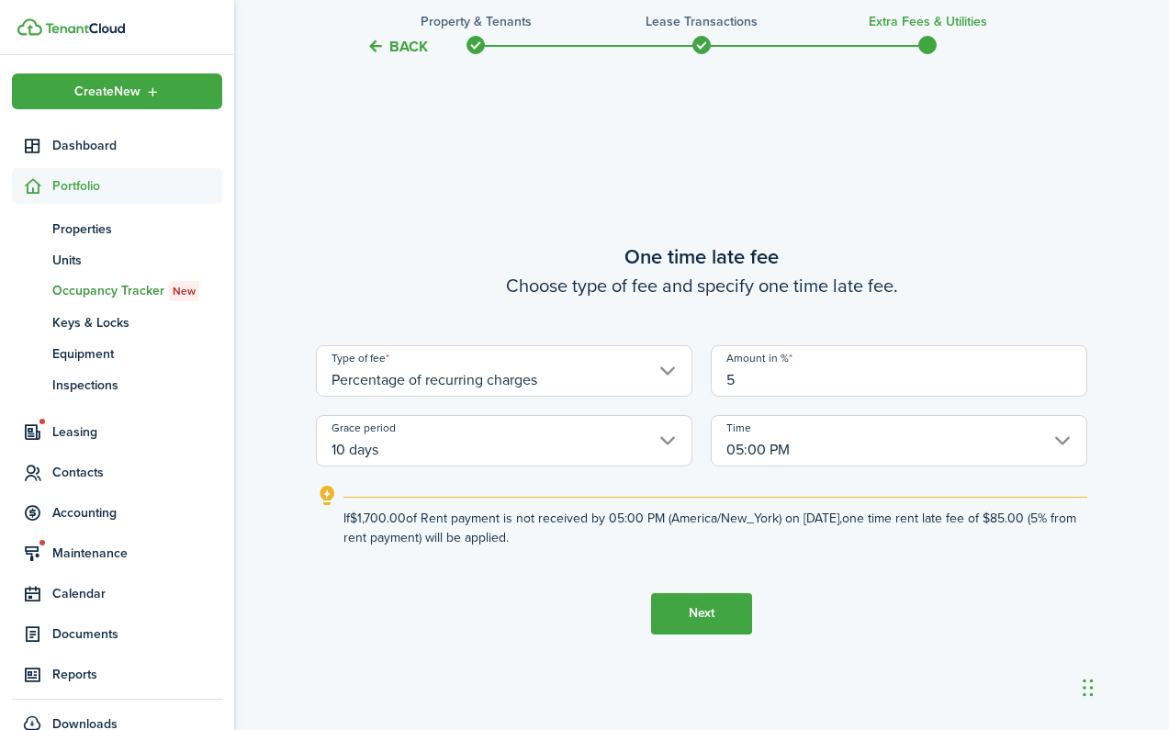
click at [693, 606] on button "Next" at bounding box center [701, 613] width 101 height 41
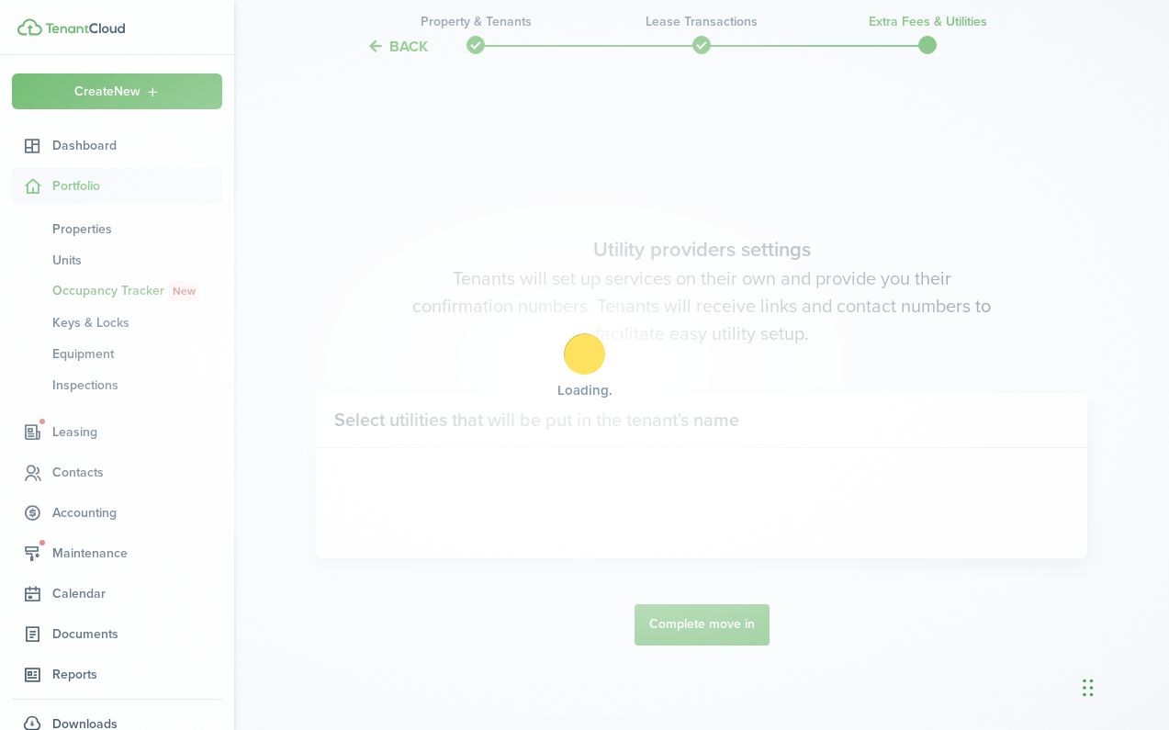
scroll to position [2067, 0]
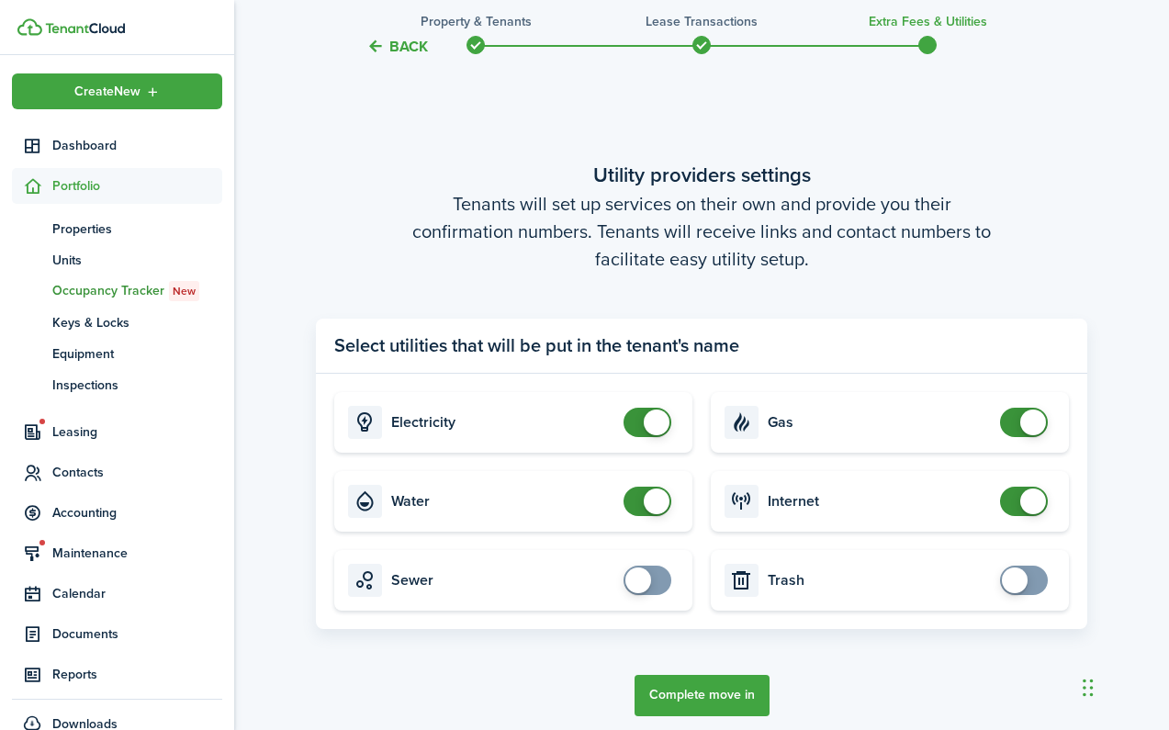
checkbox input "false"
click at [666, 501] on span at bounding box center [657, 501] width 26 height 26
click at [713, 696] on button "Complete move in" at bounding box center [701, 695] width 135 height 41
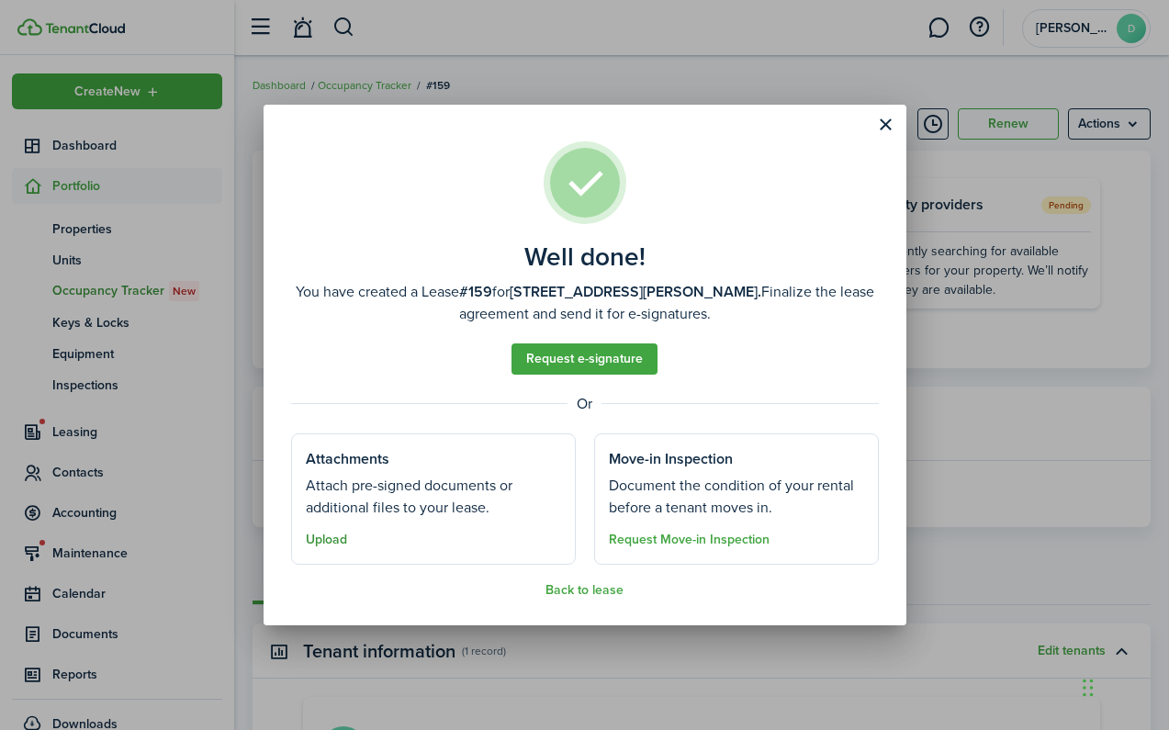
click at [335, 541] on button "Upload" at bounding box center [326, 539] width 41 height 15
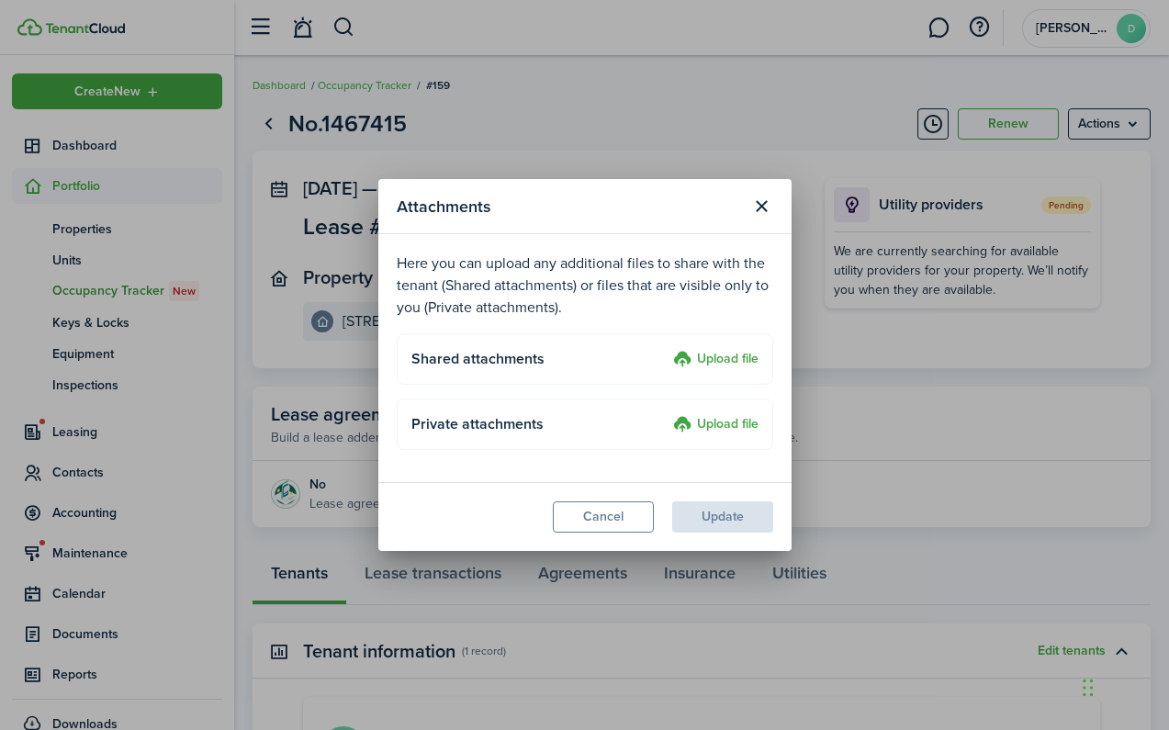
click at [680, 357] on label "Upload file" at bounding box center [715, 360] width 85 height 22
click at [667, 349] on input "Upload file" at bounding box center [667, 349] width 0 height 0
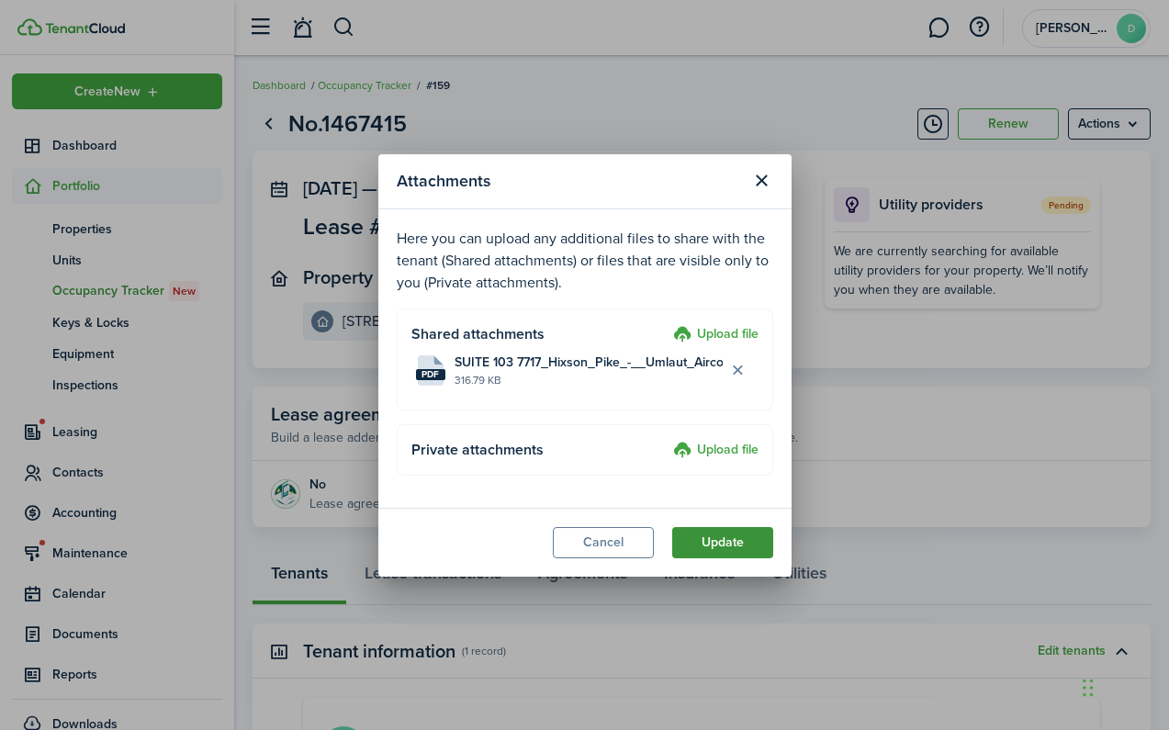
click at [723, 541] on button "Update" at bounding box center [722, 542] width 101 height 31
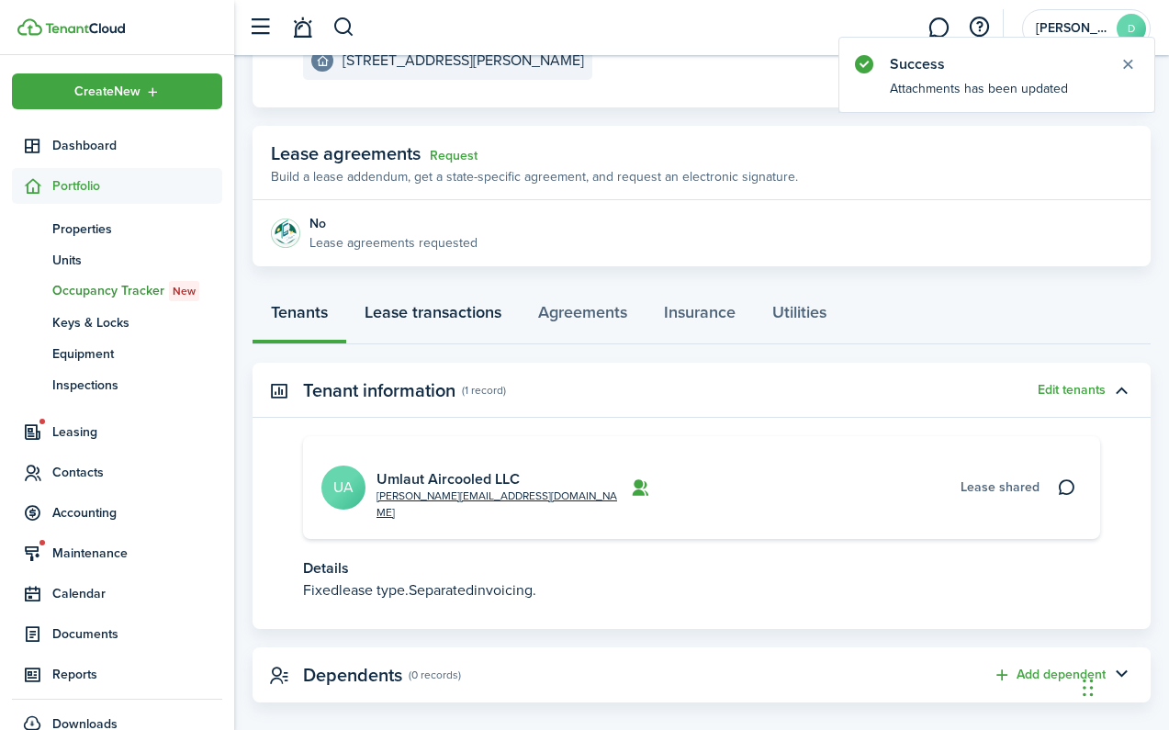
scroll to position [260, 0]
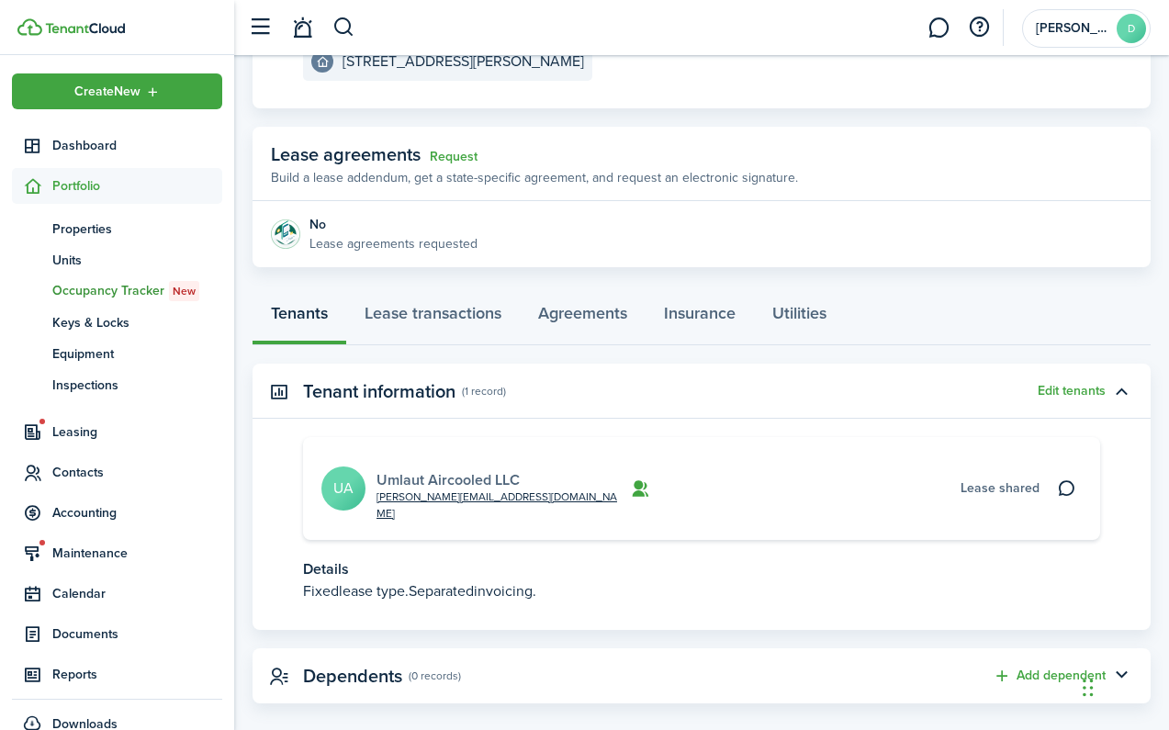
click at [441, 469] on link "Umlaut Aircooled LLC" at bounding box center [447, 479] width 143 height 21
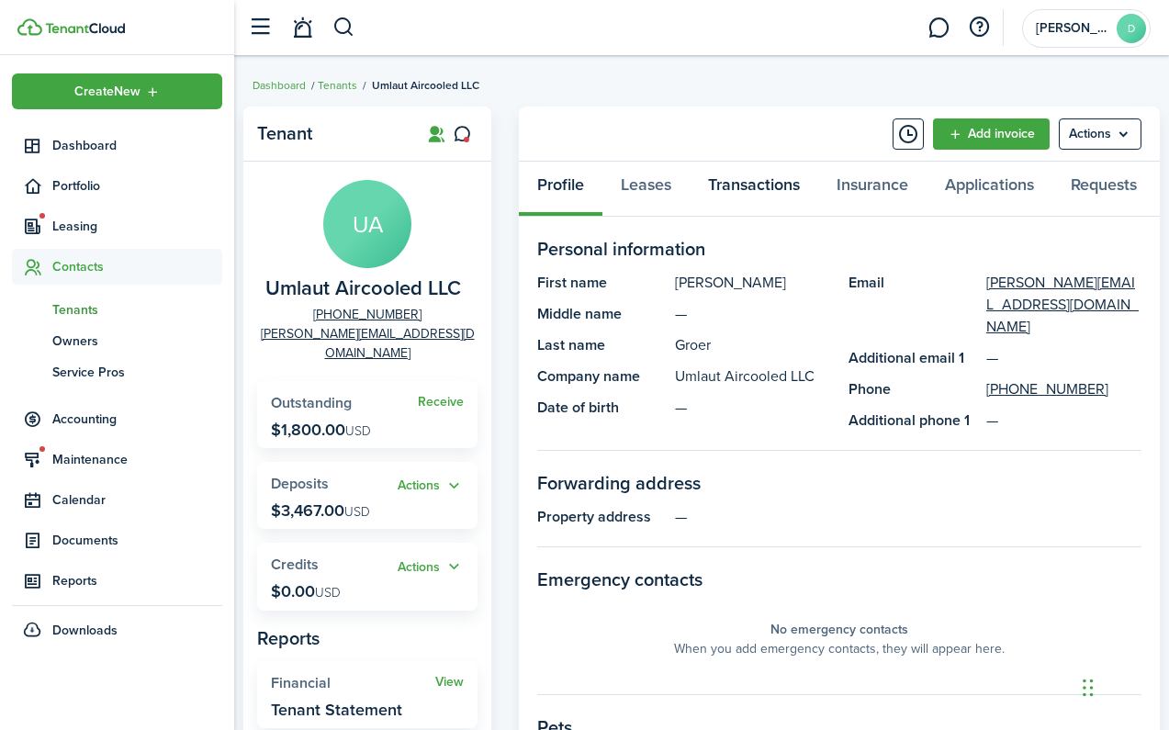
click at [692, 180] on link "Transactions" at bounding box center [753, 189] width 129 height 55
